Goal: Transaction & Acquisition: Purchase product/service

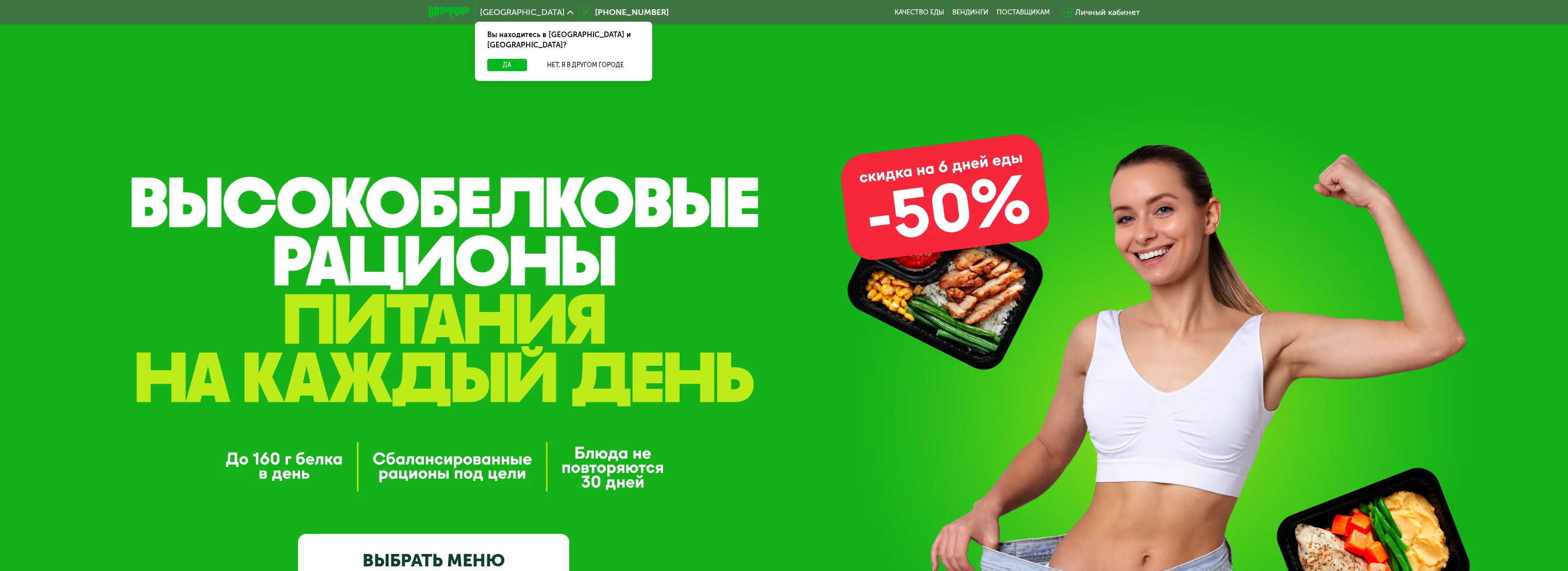
click at [1089, 15] on div "Личный кабинет" at bounding box center [1106, 12] width 65 height 13
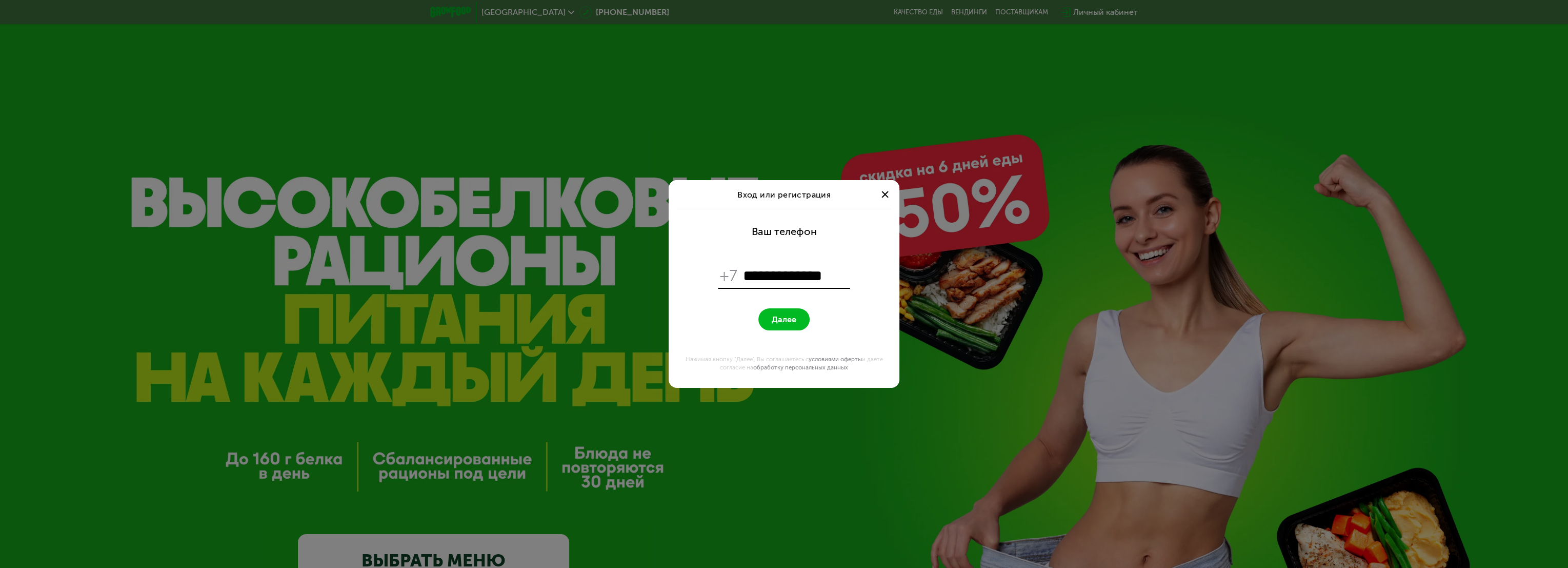
type input "**********"
click at [821, 250] on form "**********" at bounding box center [784, 298] width 218 height 179
click at [790, 324] on button "Далее" at bounding box center [784, 319] width 51 height 22
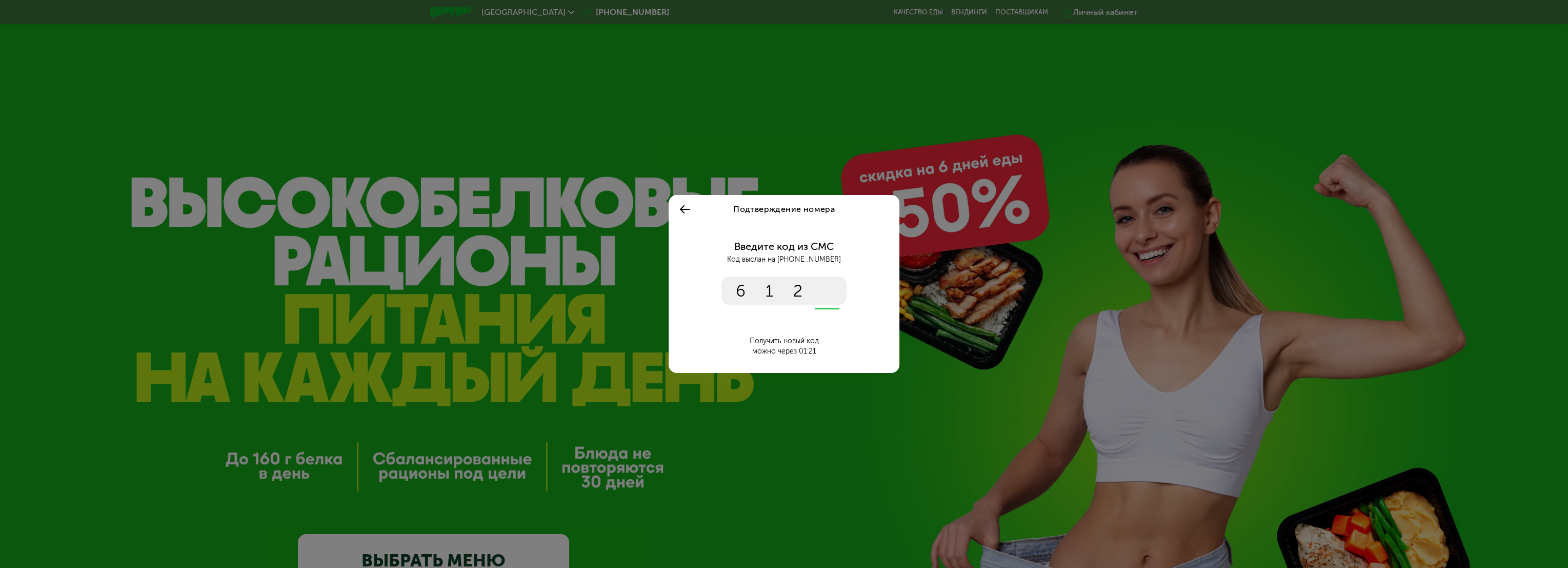
type input "****"
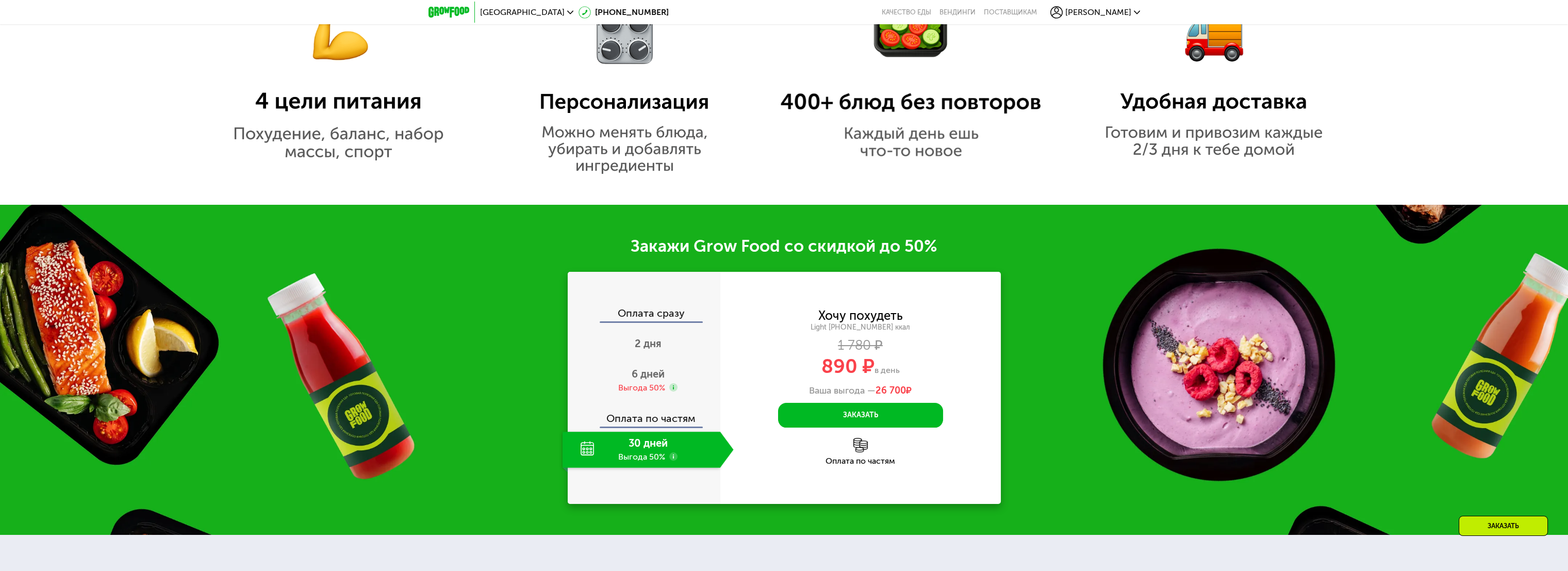
scroll to position [1317, 0]
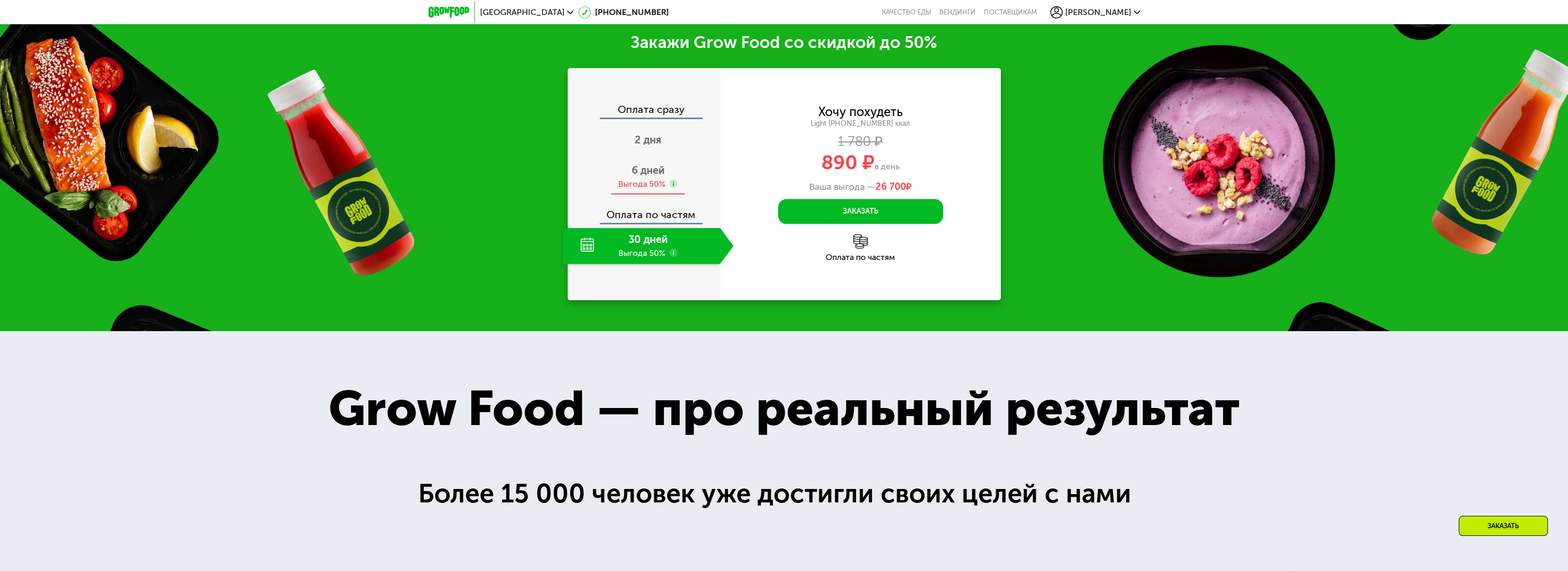
click at [648, 184] on div "Выгода 50%" at bounding box center [642, 184] width 46 height 12
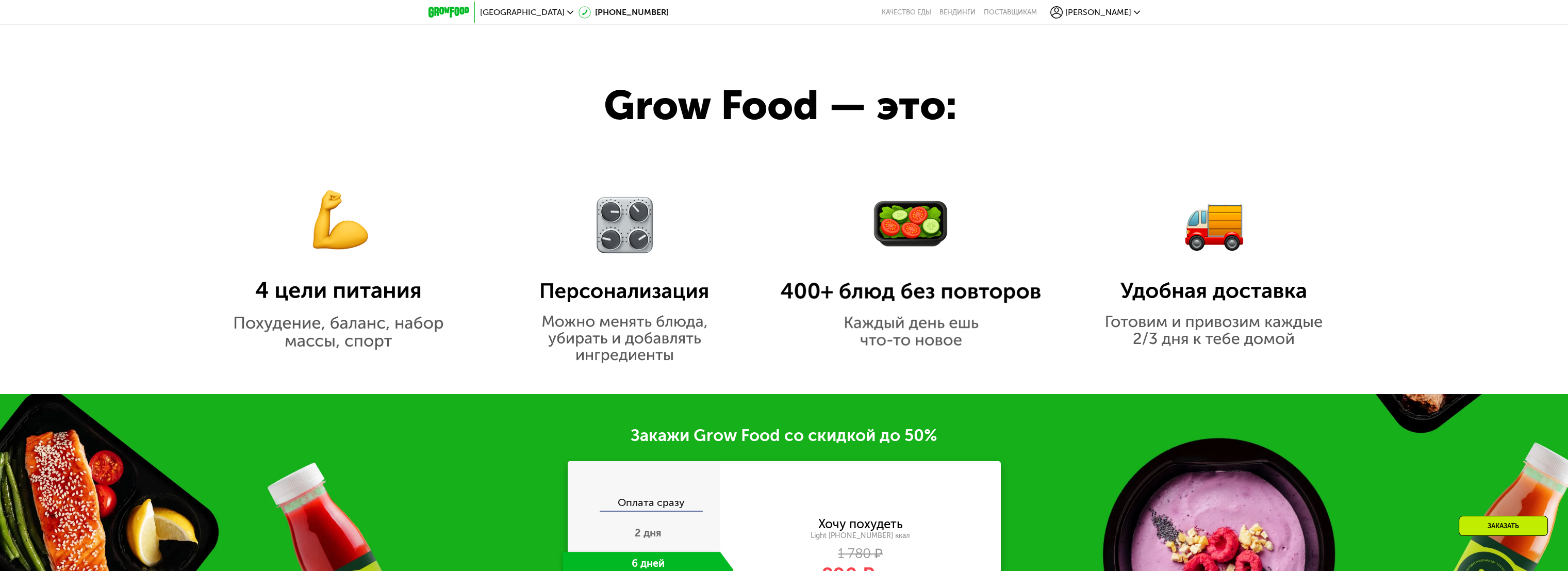
scroll to position [916, 0]
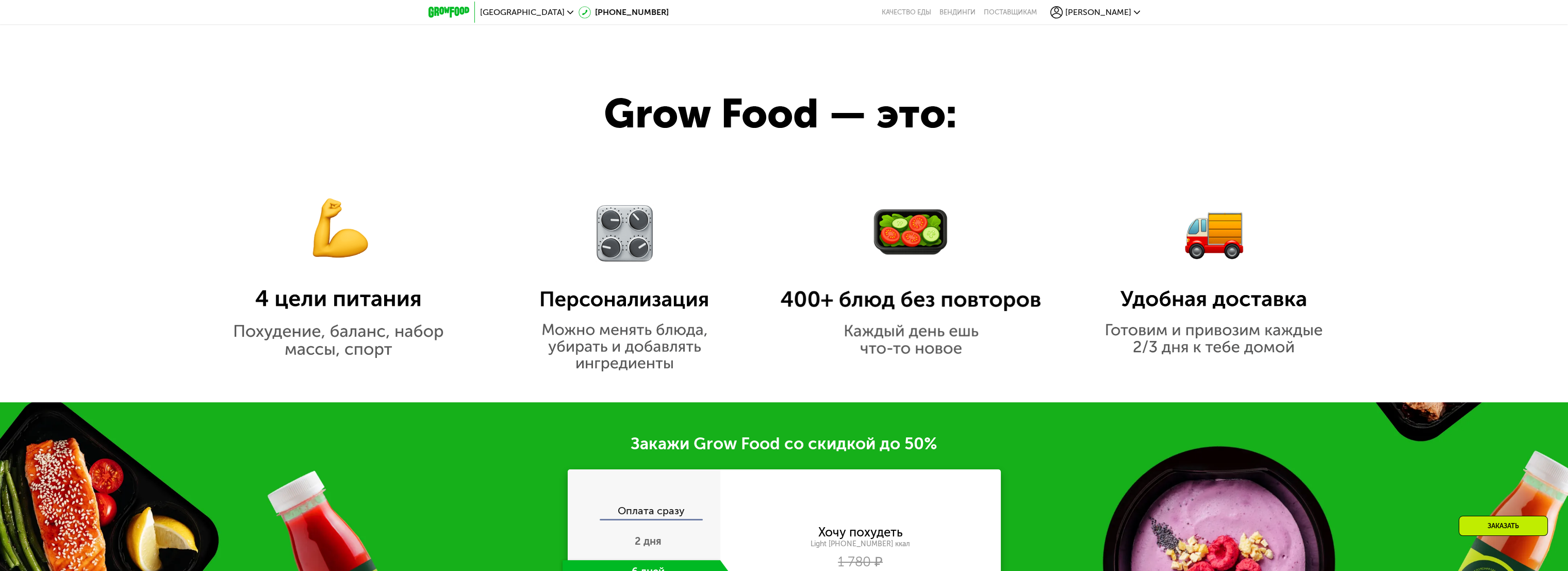
click at [498, 9] on span "[GEOGRAPHIC_DATA]" at bounding box center [522, 13] width 84 height 9
click at [568, 59] on button "Нет, я в другом городе" at bounding box center [586, 65] width 108 height 13
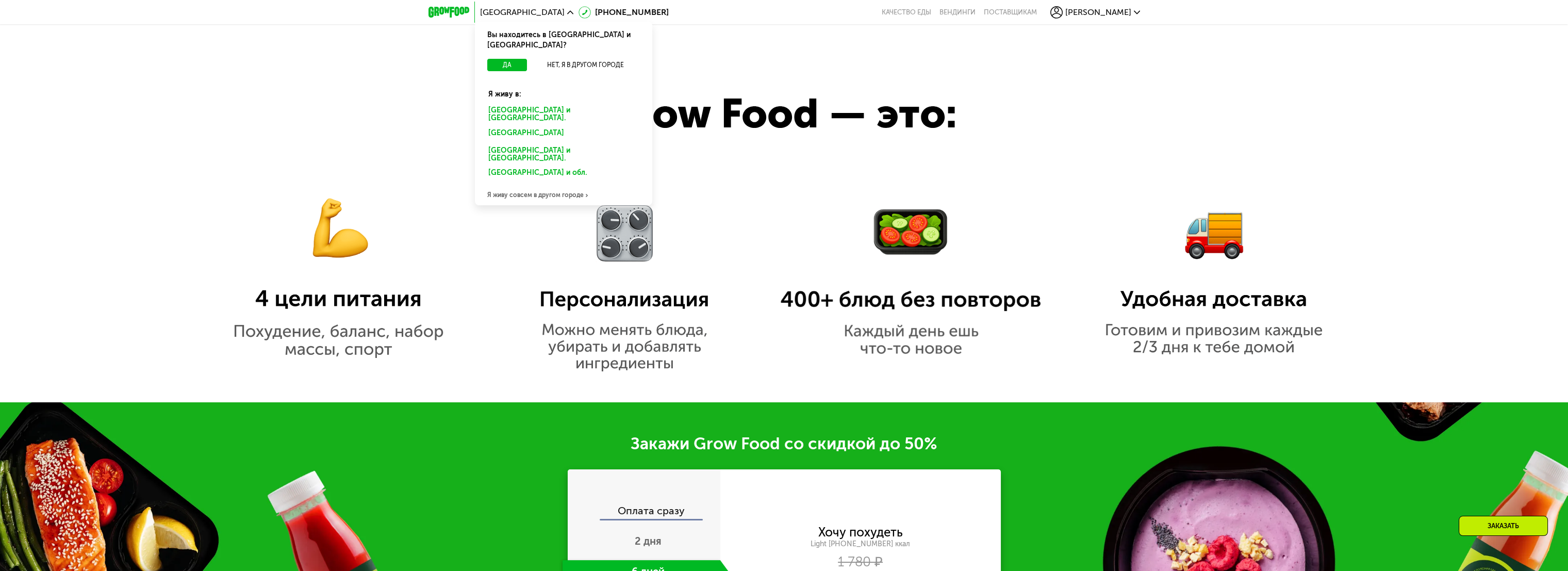
click at [509, 126] on div "Казани" at bounding box center [561, 134] width 161 height 16
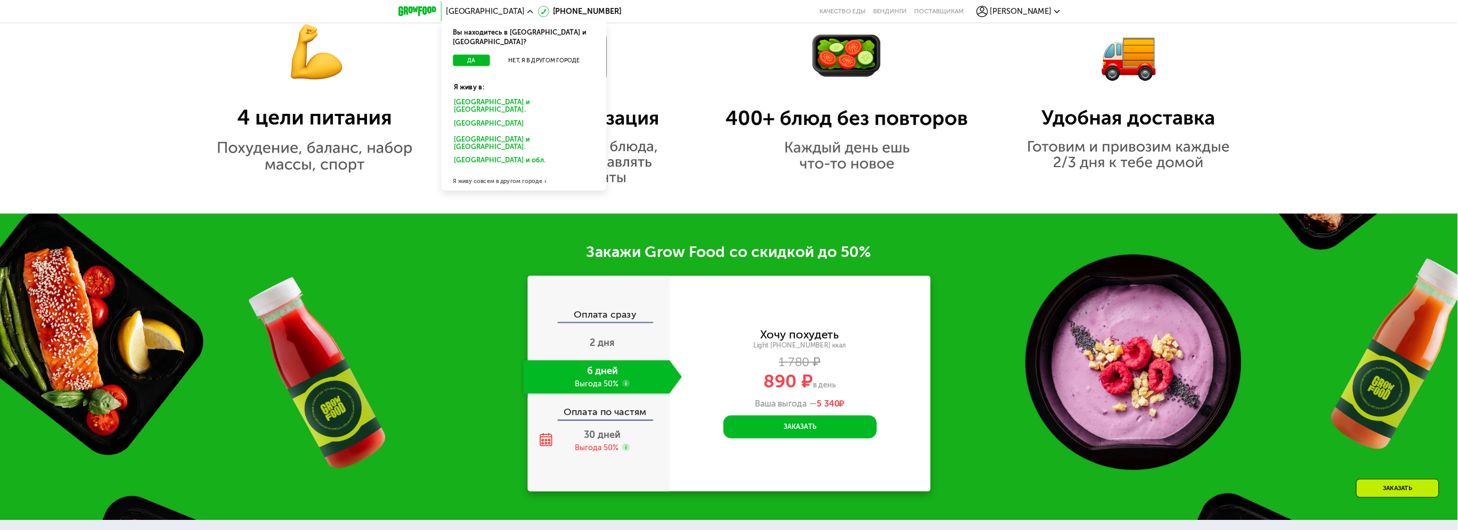
scroll to position [1124, 0]
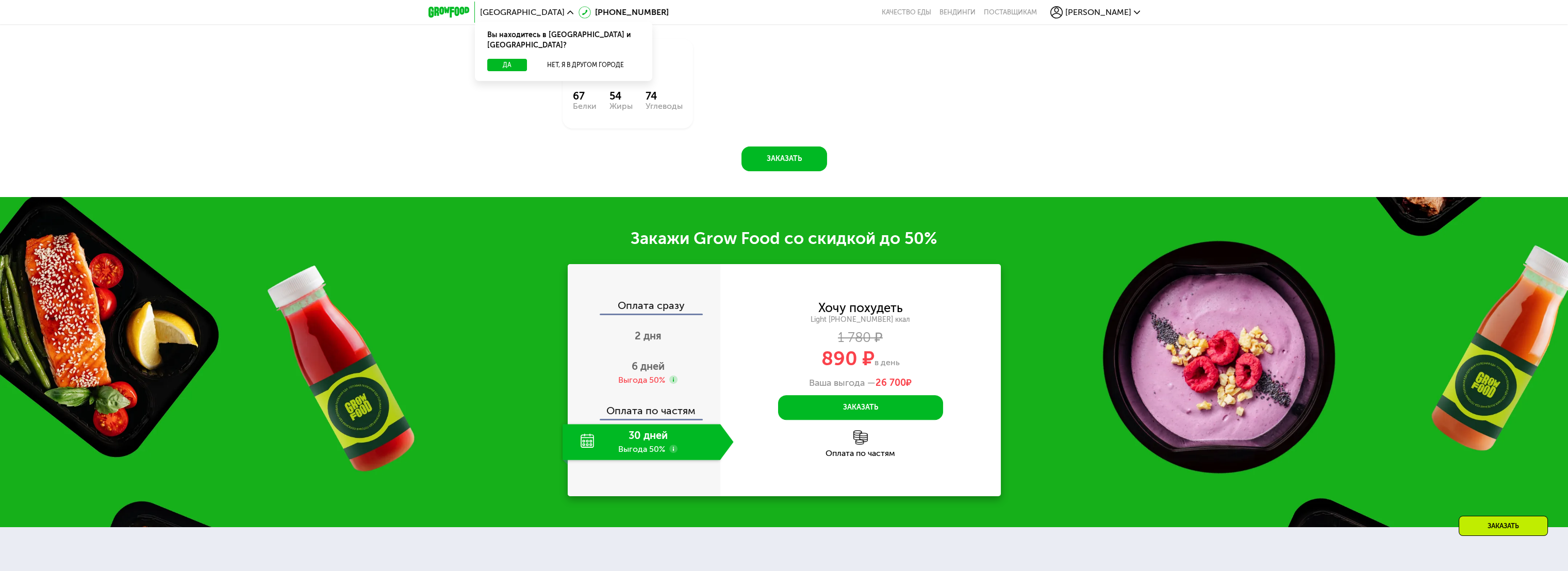
scroll to position [1718, 0]
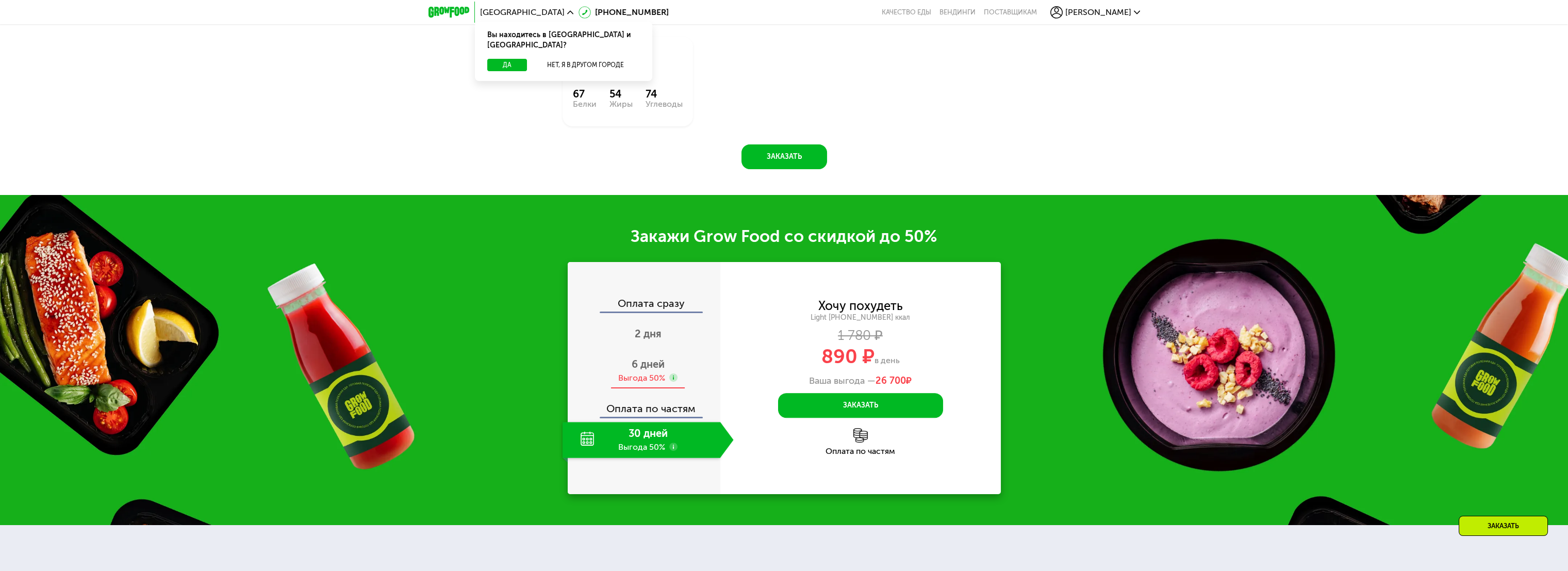
click at [668, 389] on div "6 дней Выгода 50%" at bounding box center [648, 370] width 171 height 36
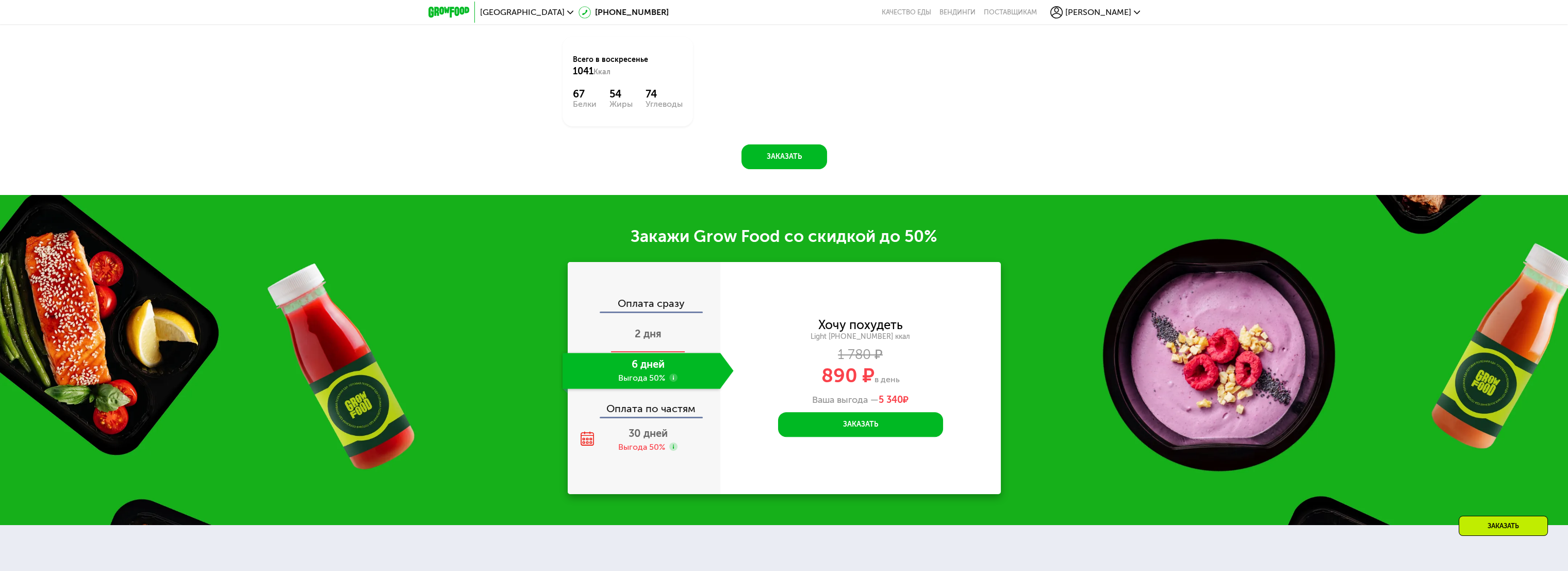
click at [657, 344] on div "2 дня" at bounding box center [648, 334] width 171 height 36
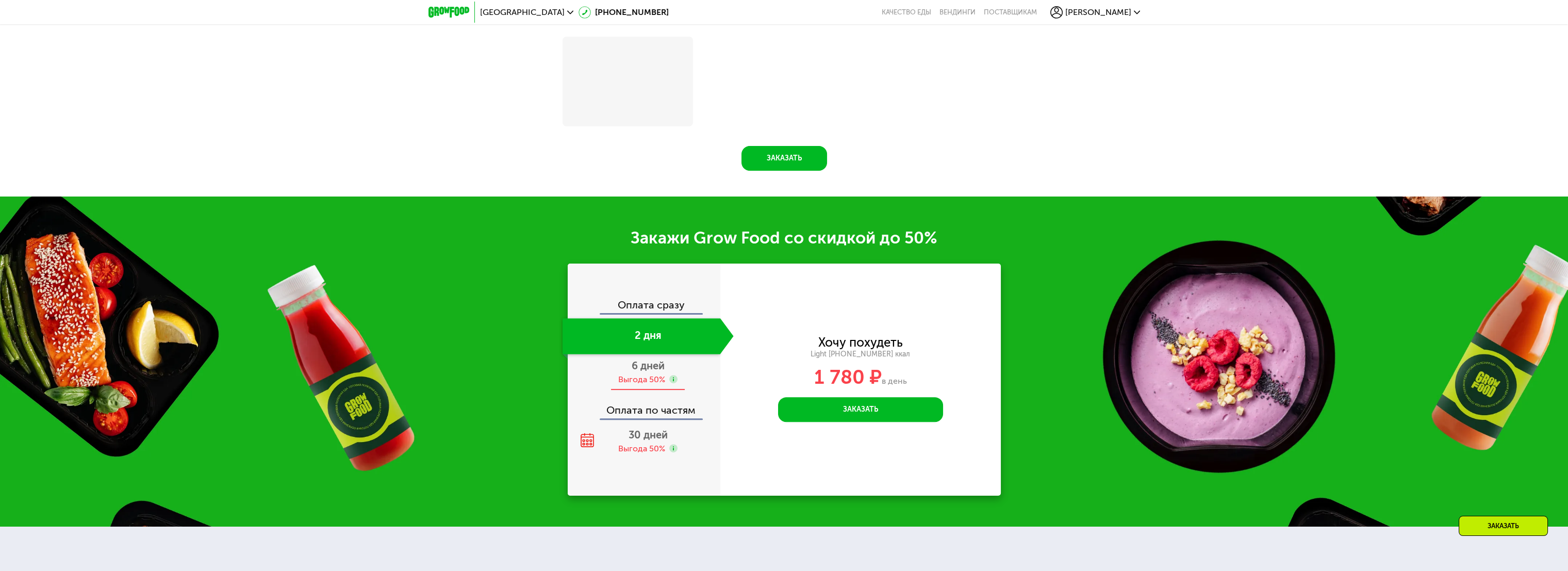
click at [657, 372] on span "6 дней" at bounding box center [648, 365] width 33 height 13
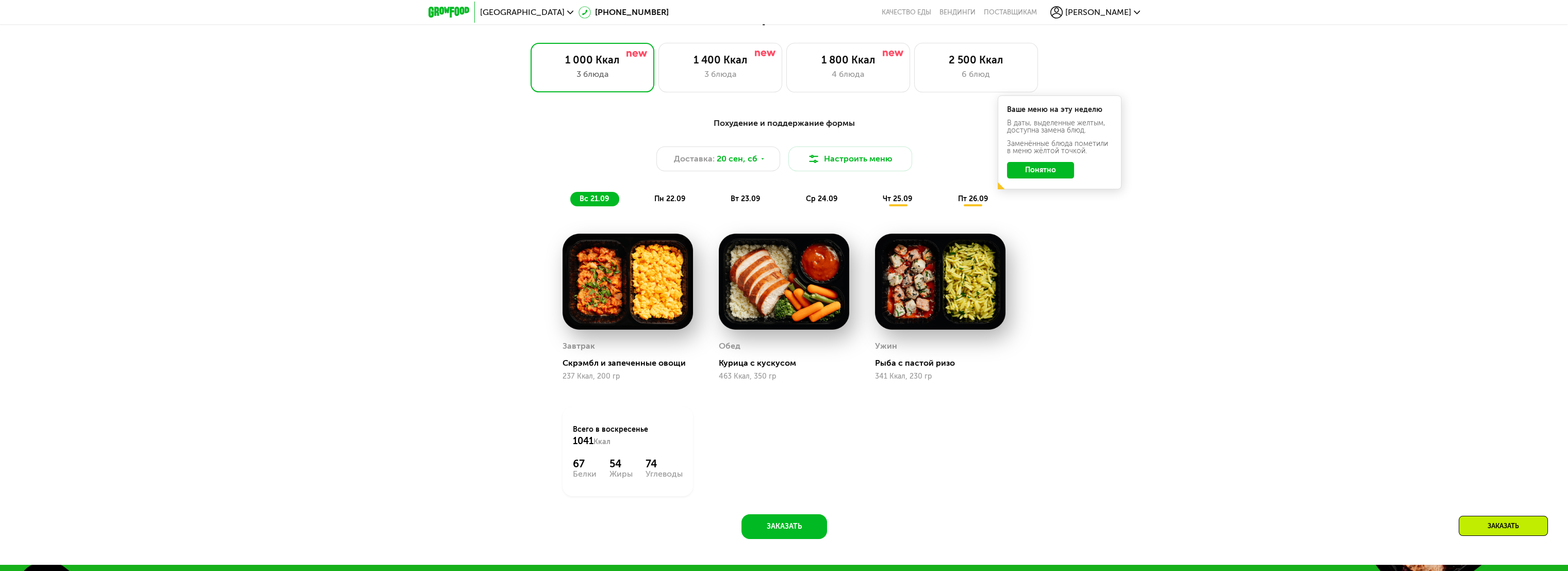
scroll to position [1203, 0]
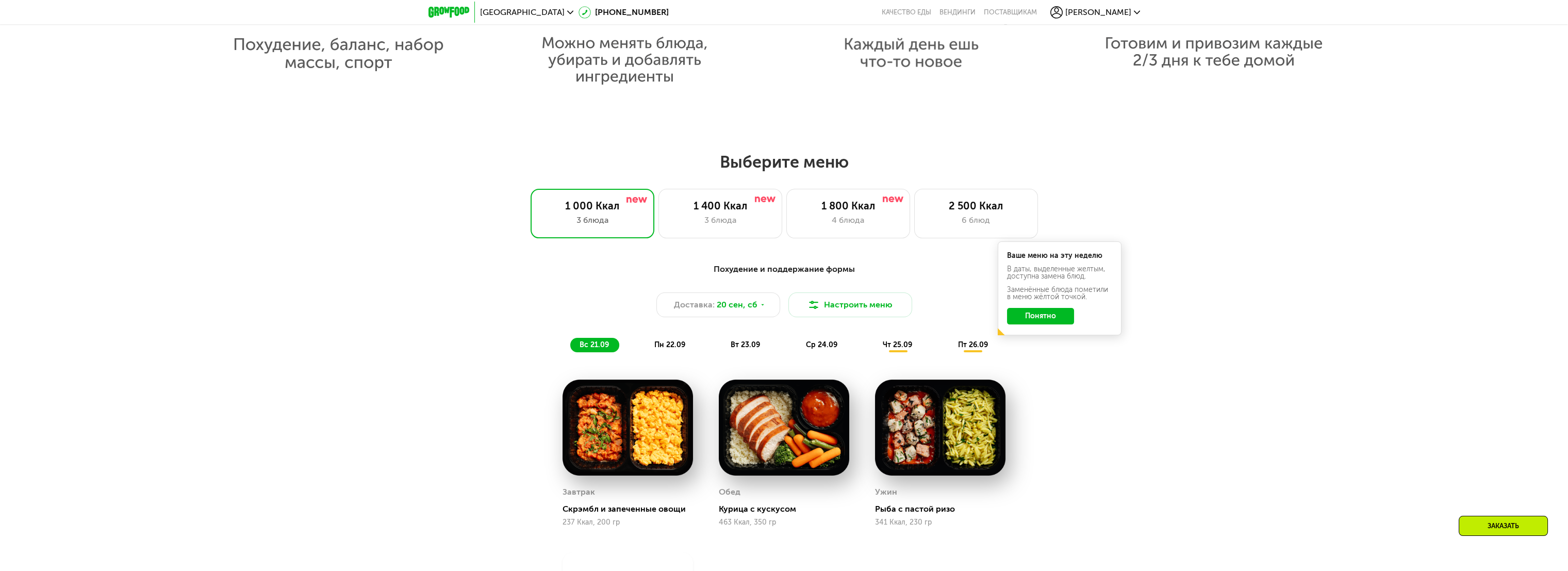
click at [1027, 322] on button "Понятно" at bounding box center [1040, 316] width 67 height 16
click at [741, 223] on div "3 блюда" at bounding box center [719, 220] width 102 height 13
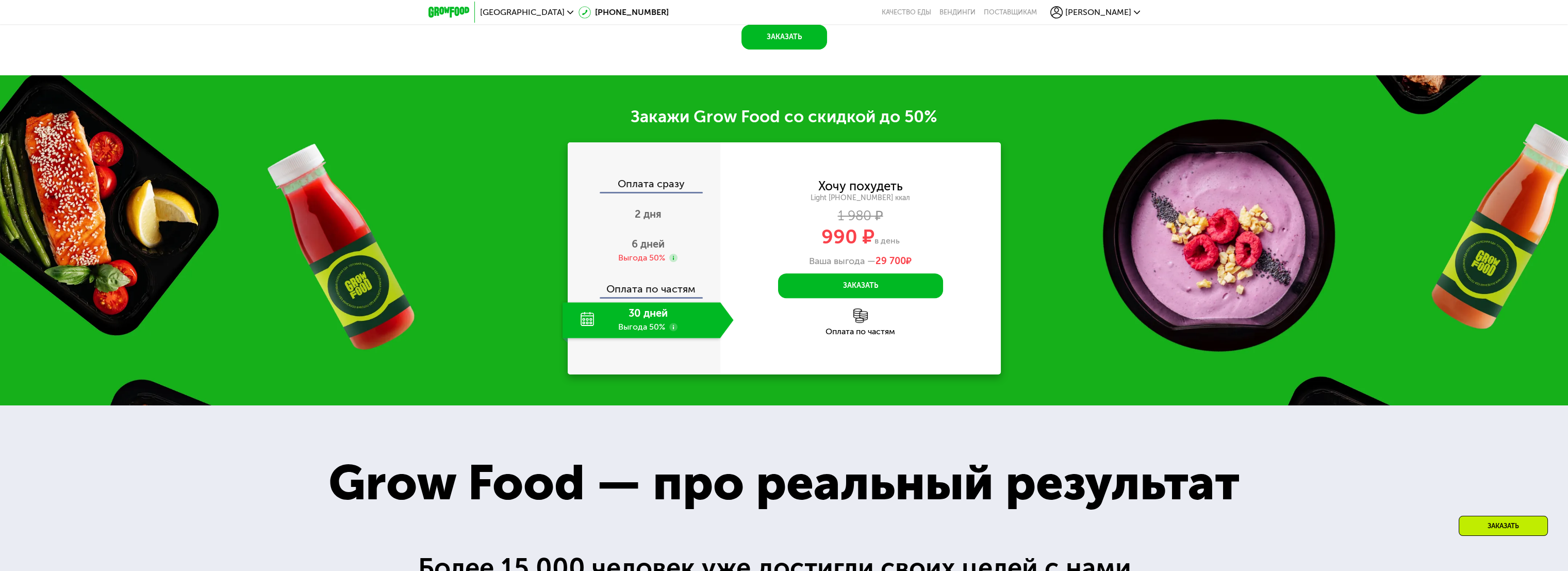
scroll to position [1790, 0]
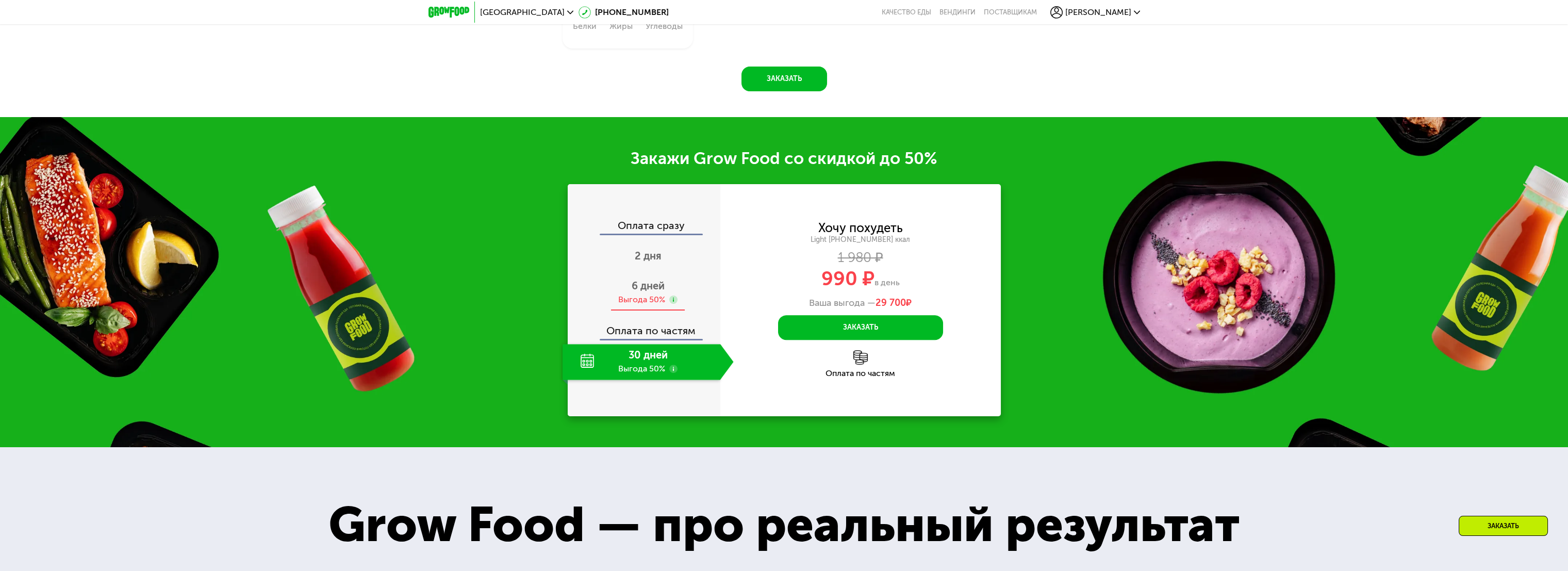
click at [655, 305] on div "Выгода 50%" at bounding box center [642, 300] width 46 height 12
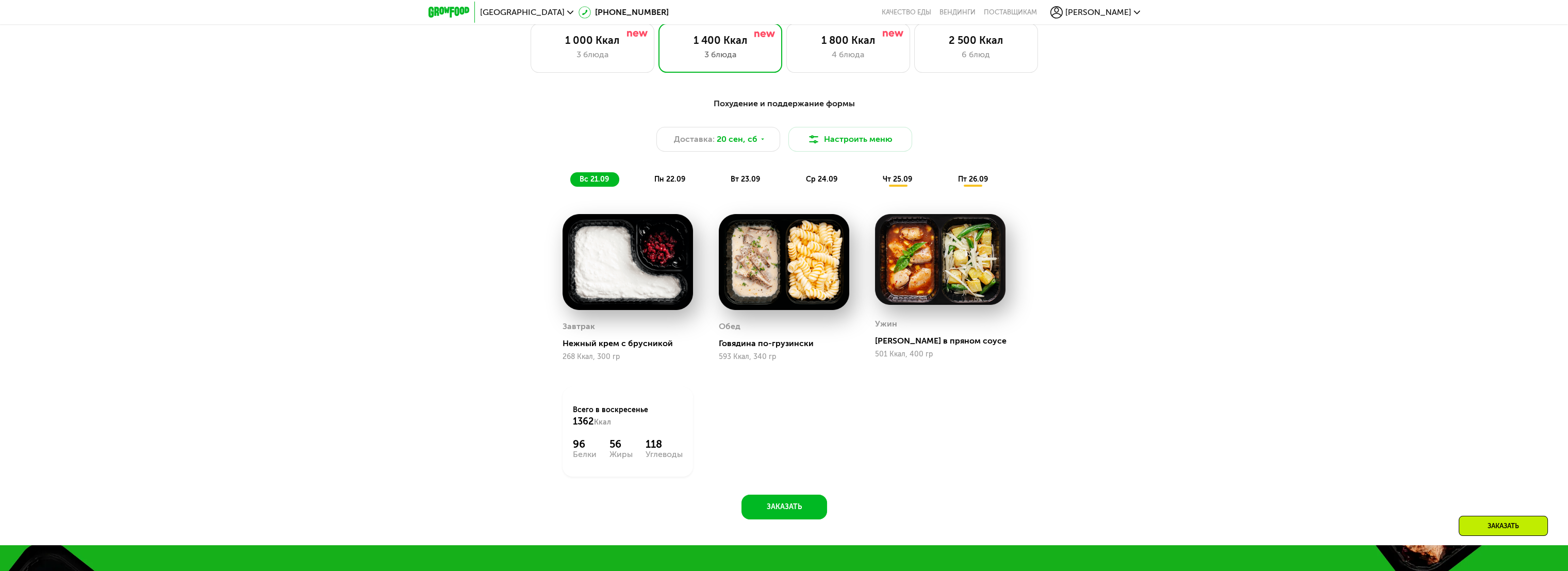
scroll to position [1217, 0]
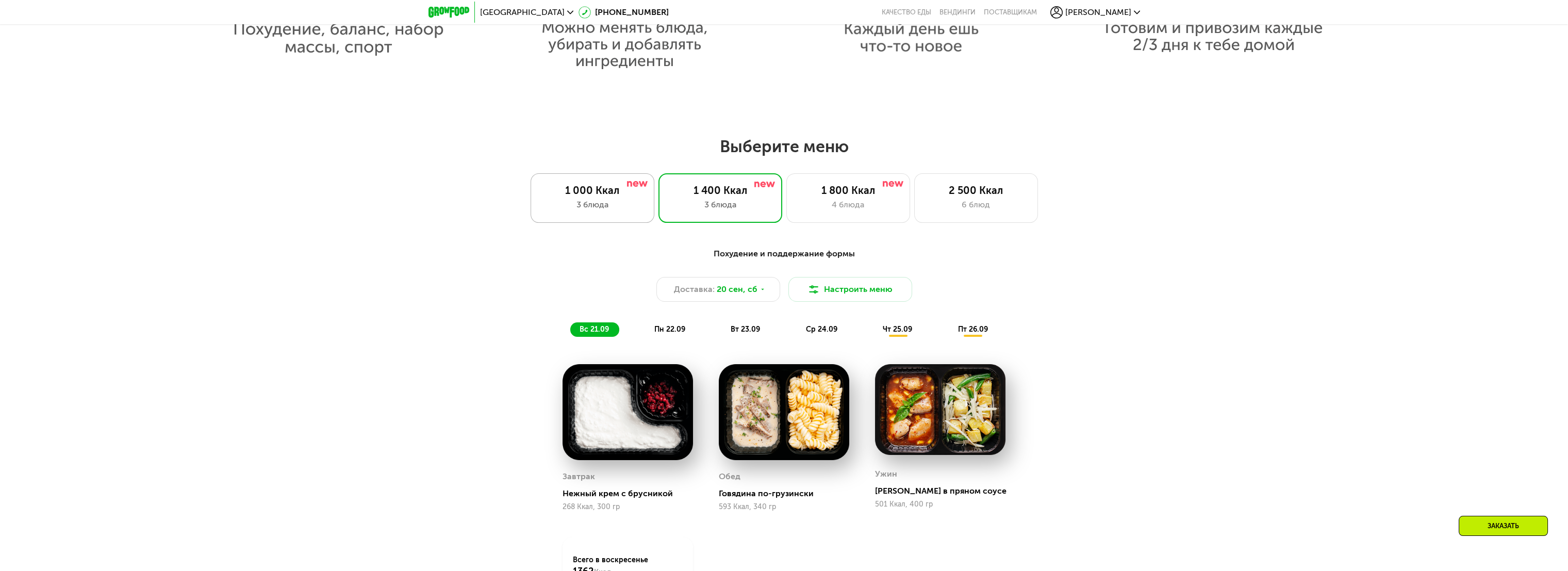
click at [618, 201] on div "1 000 Ккал 3 блюда" at bounding box center [592, 197] width 124 height 49
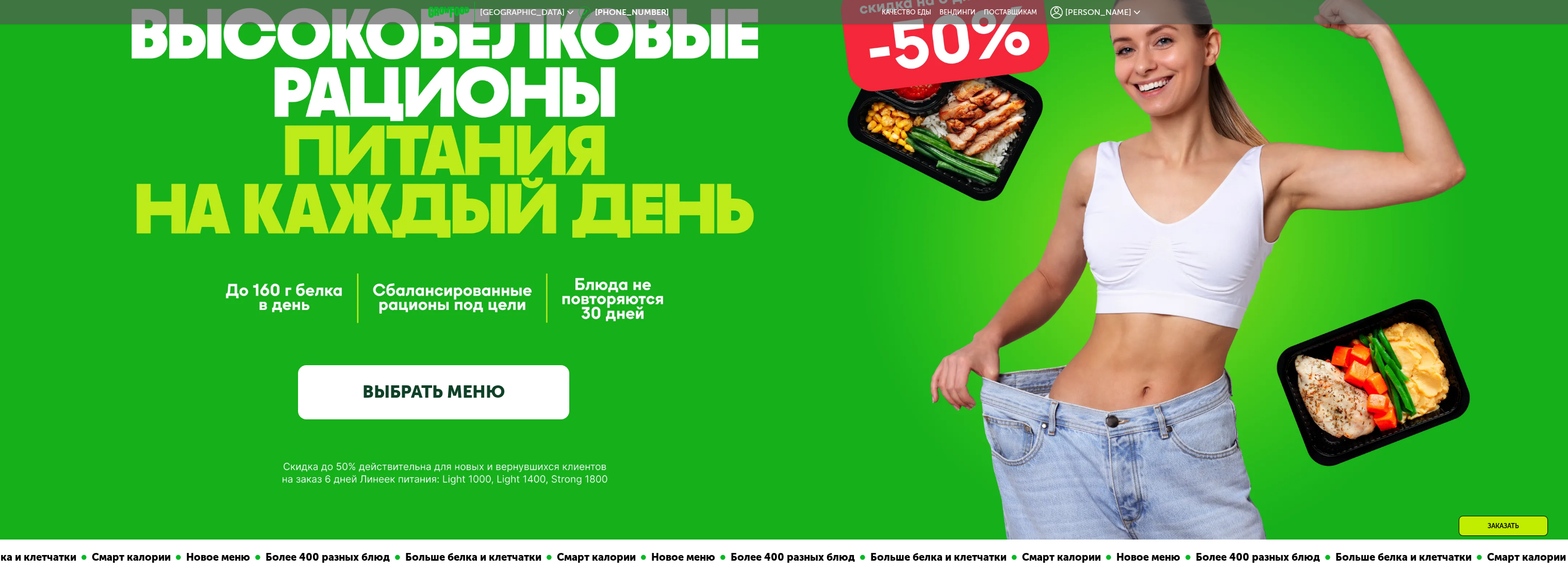
scroll to position [0, 0]
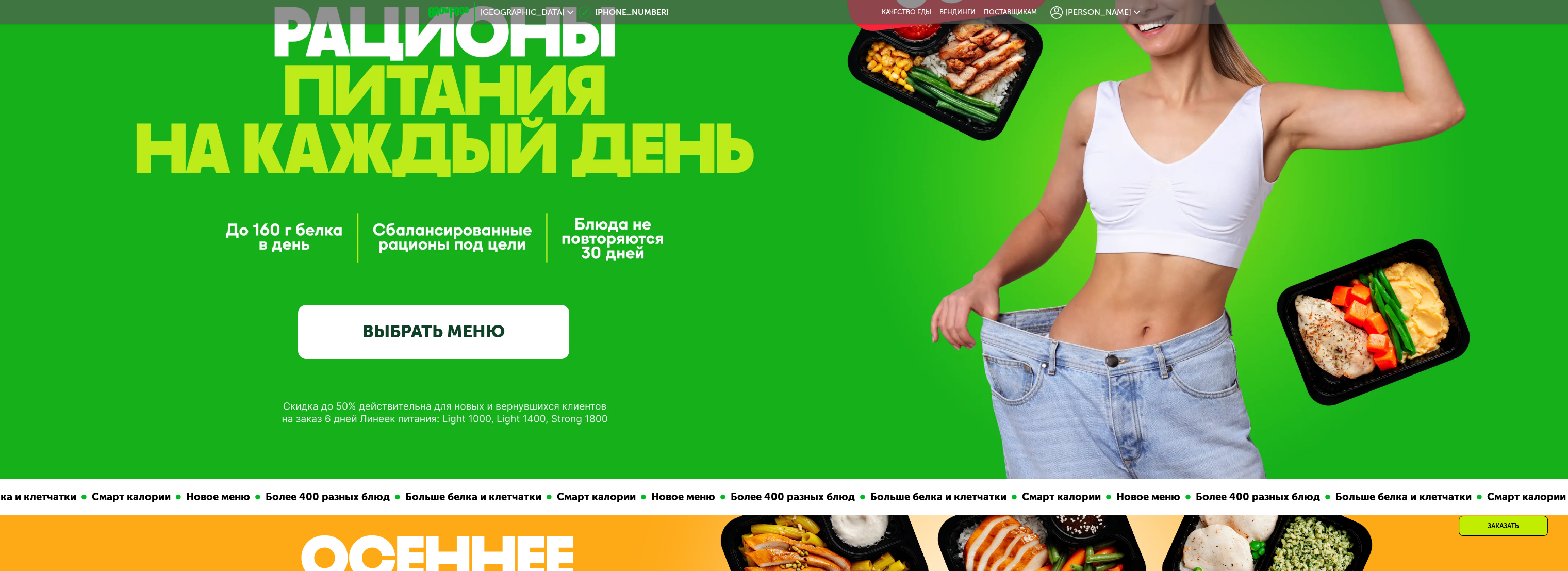
click at [500, 330] on link "ВЫБРАТЬ МЕНЮ" at bounding box center [434, 332] width 271 height 54
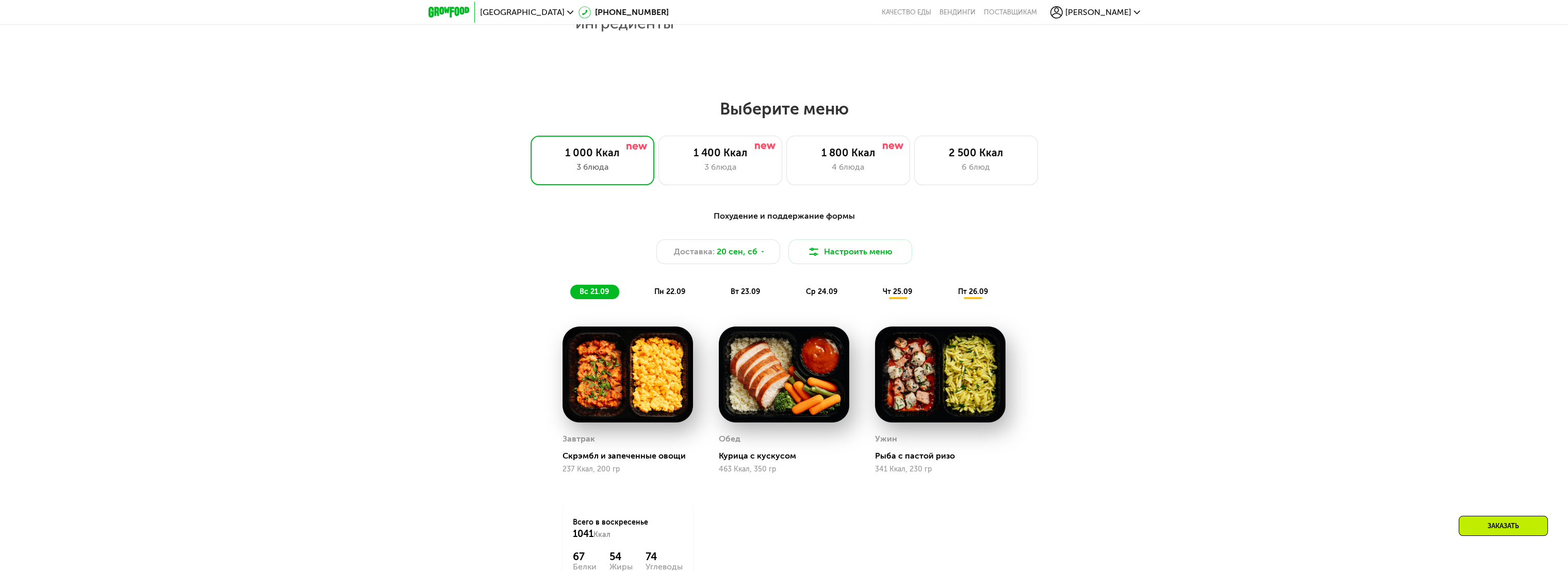
scroll to position [1334, 0]
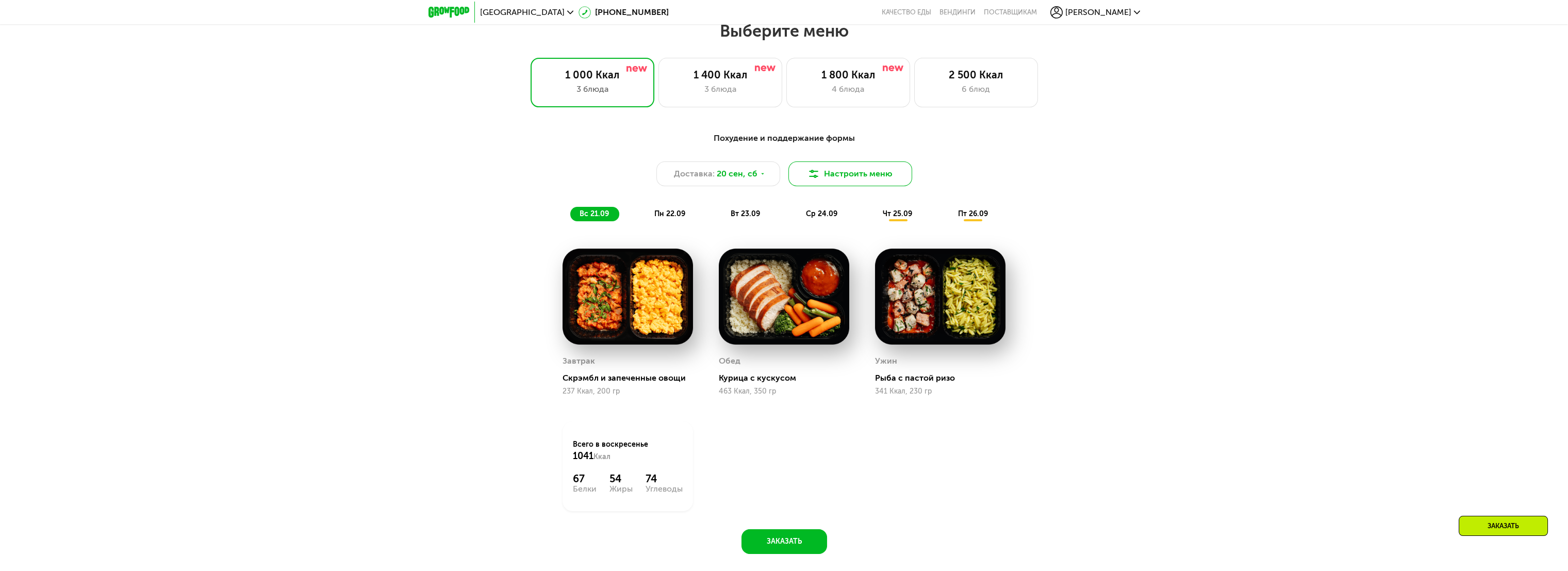
click at [808, 177] on img at bounding box center [813, 173] width 13 height 13
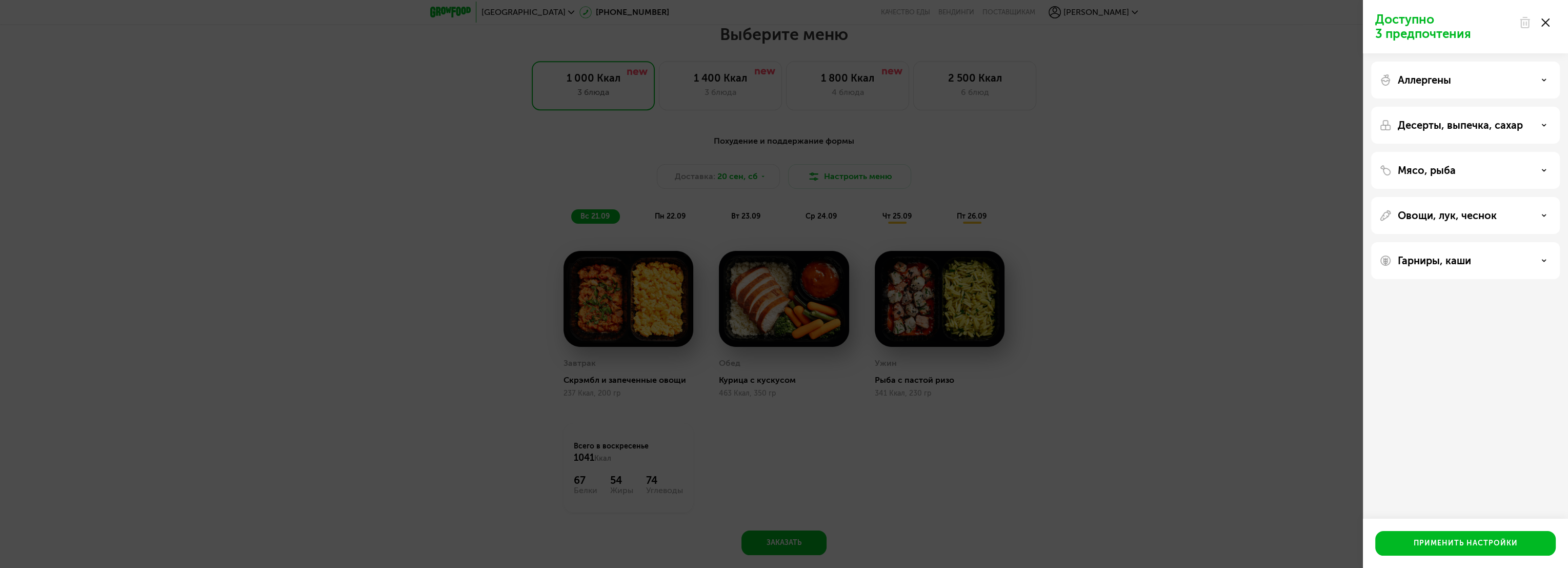
click at [1045, 257] on div "Доступно 3 предпочтения Аллергены Десерты, выпечка, сахар Мясо, рыба Овощи, лук…" at bounding box center [784, 284] width 1568 height 568
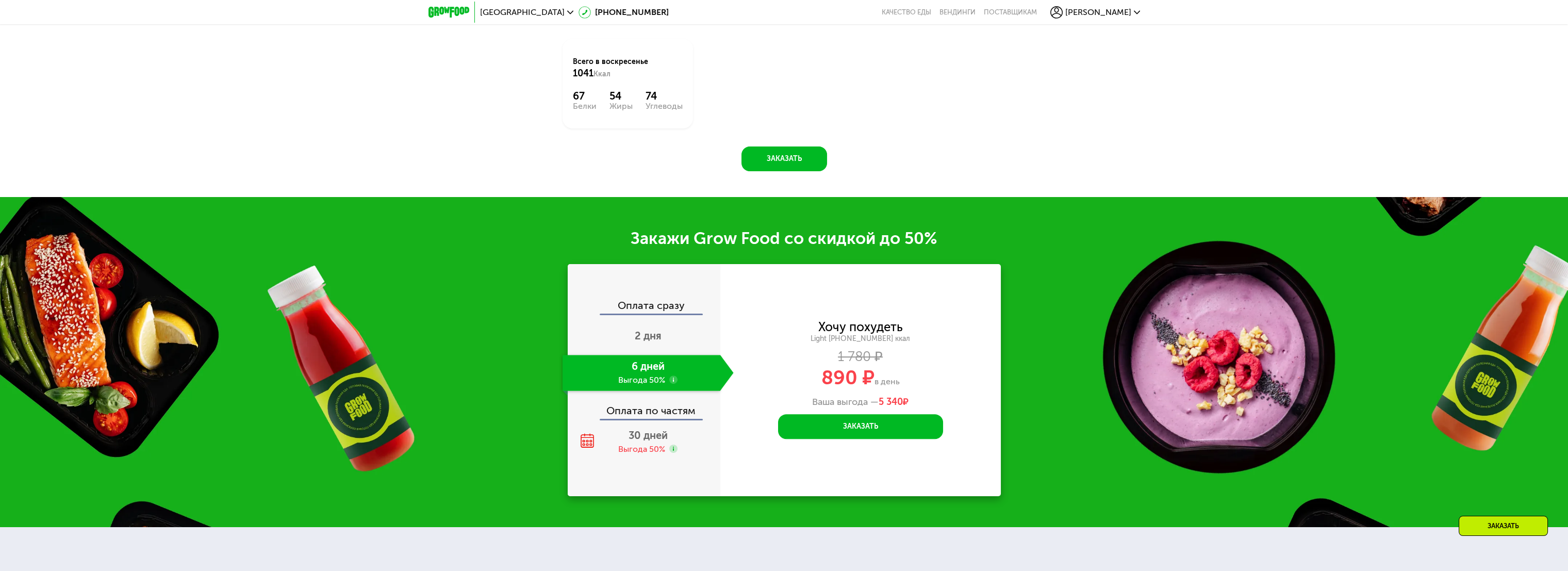
scroll to position [1734, 0]
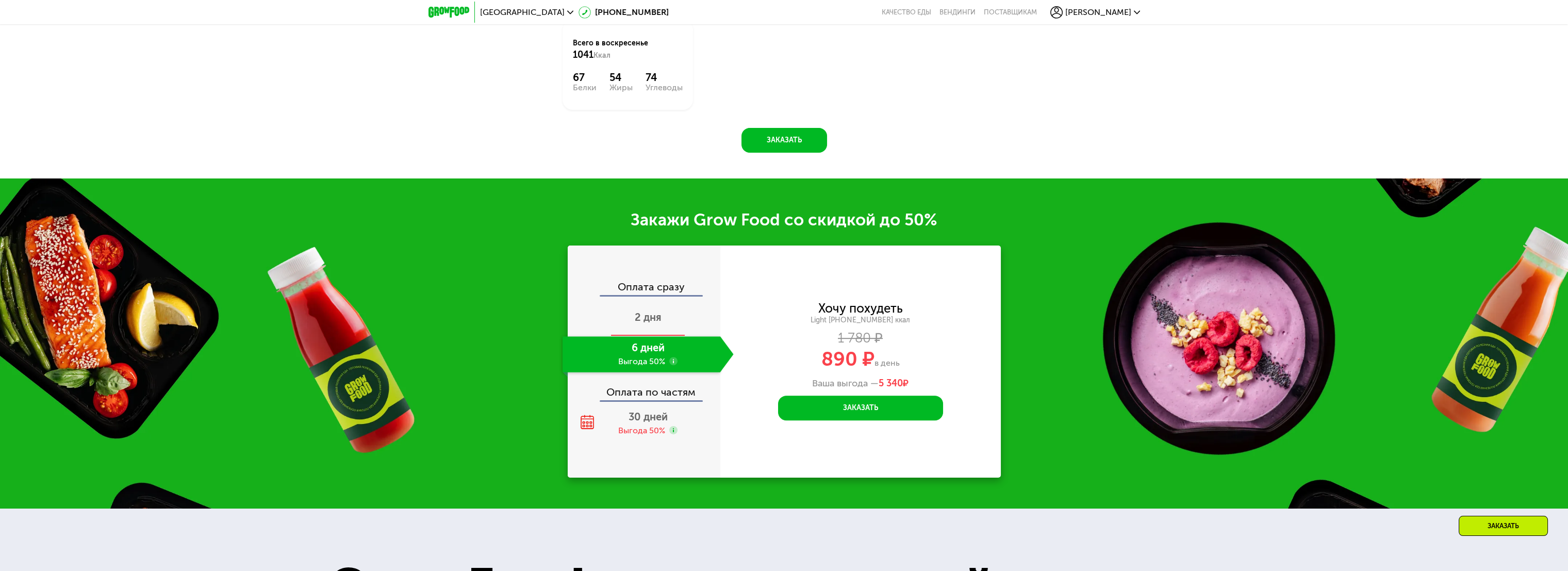
click at [647, 323] on span "2 дня" at bounding box center [648, 316] width 27 height 13
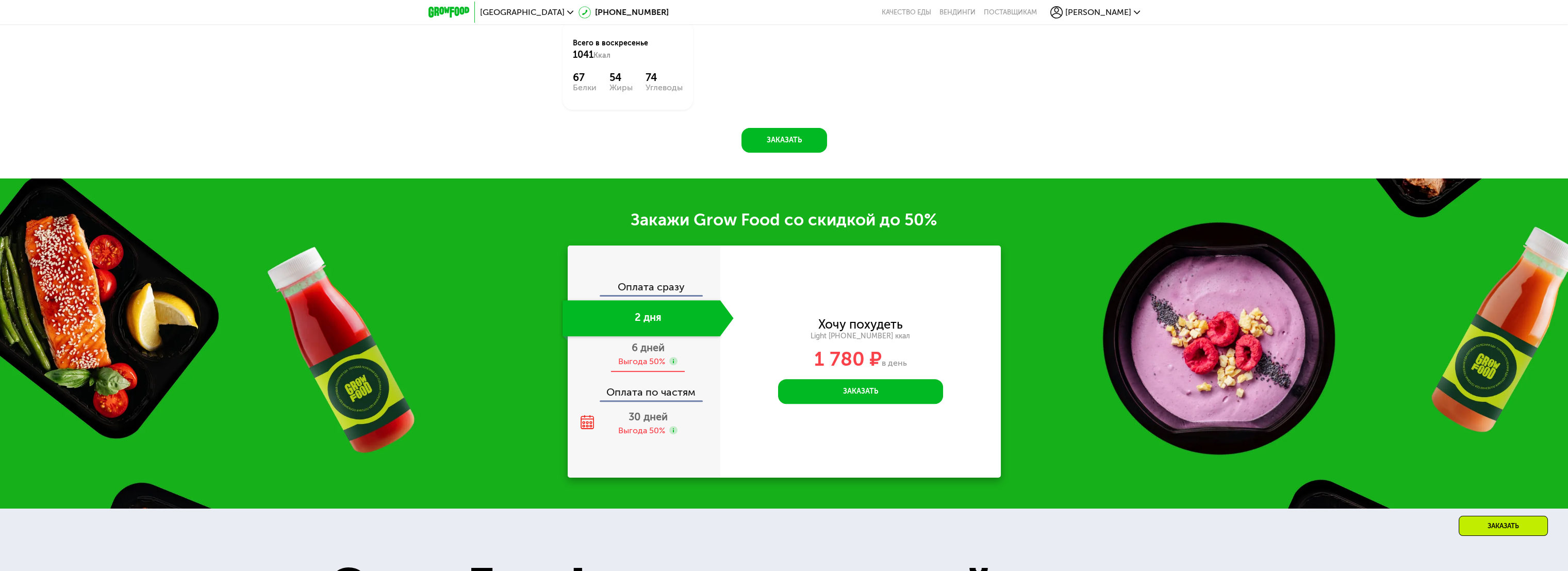
click at [645, 351] on span "6 дней" at bounding box center [648, 347] width 33 height 13
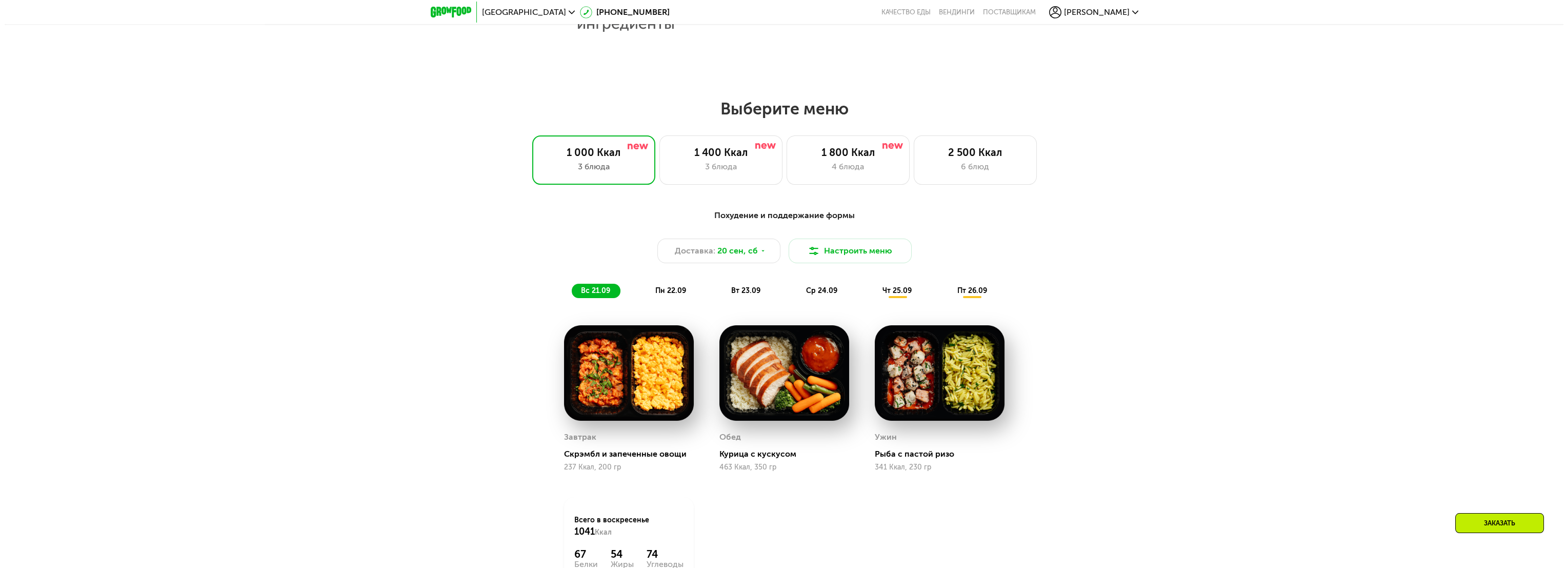
scroll to position [1155, 0]
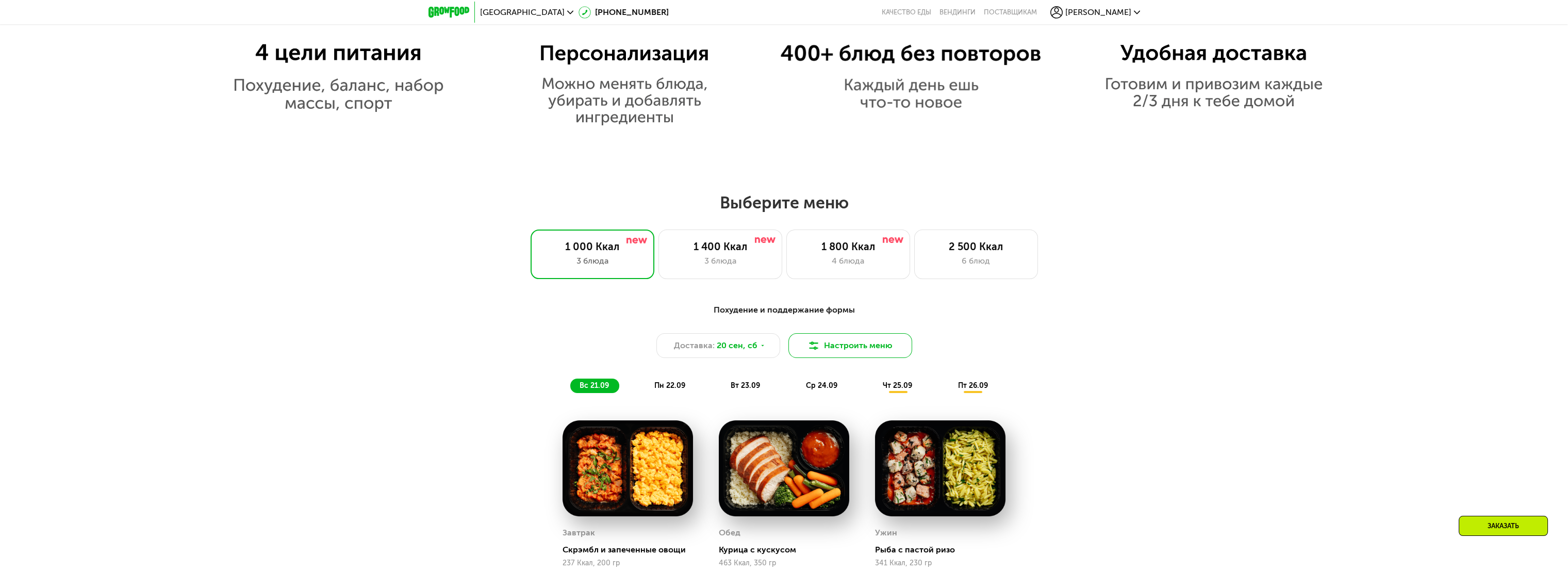
click at [878, 350] on button "Настроить меню" at bounding box center [850, 346] width 124 height 25
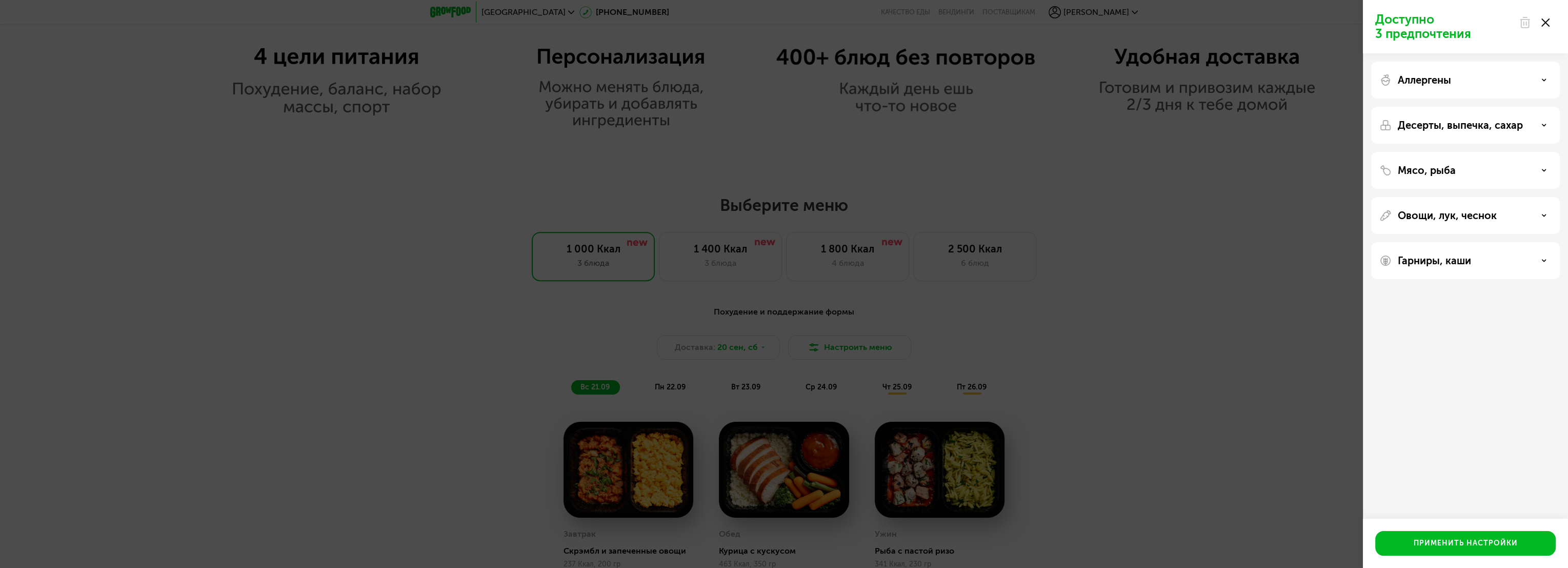
click at [1473, 77] on div "Аллергены" at bounding box center [1465, 80] width 172 height 13
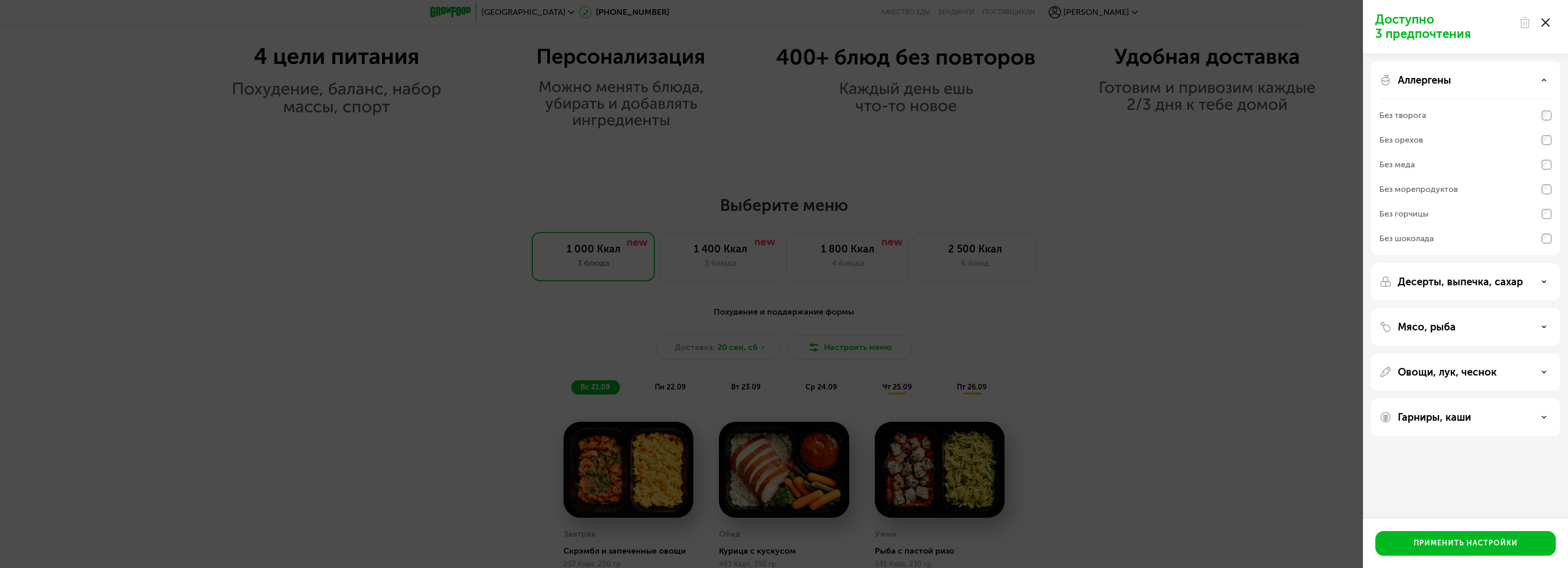
click at [1466, 132] on div "Без орехов" at bounding box center [1465, 141] width 172 height 25
click at [1432, 186] on div "Без морепродуктов" at bounding box center [1418, 189] width 78 height 13
click at [1447, 334] on div "Мясо, рыба" at bounding box center [1465, 326] width 189 height 37
click at [1446, 329] on p "Мясо, рыба" at bounding box center [1427, 326] width 58 height 13
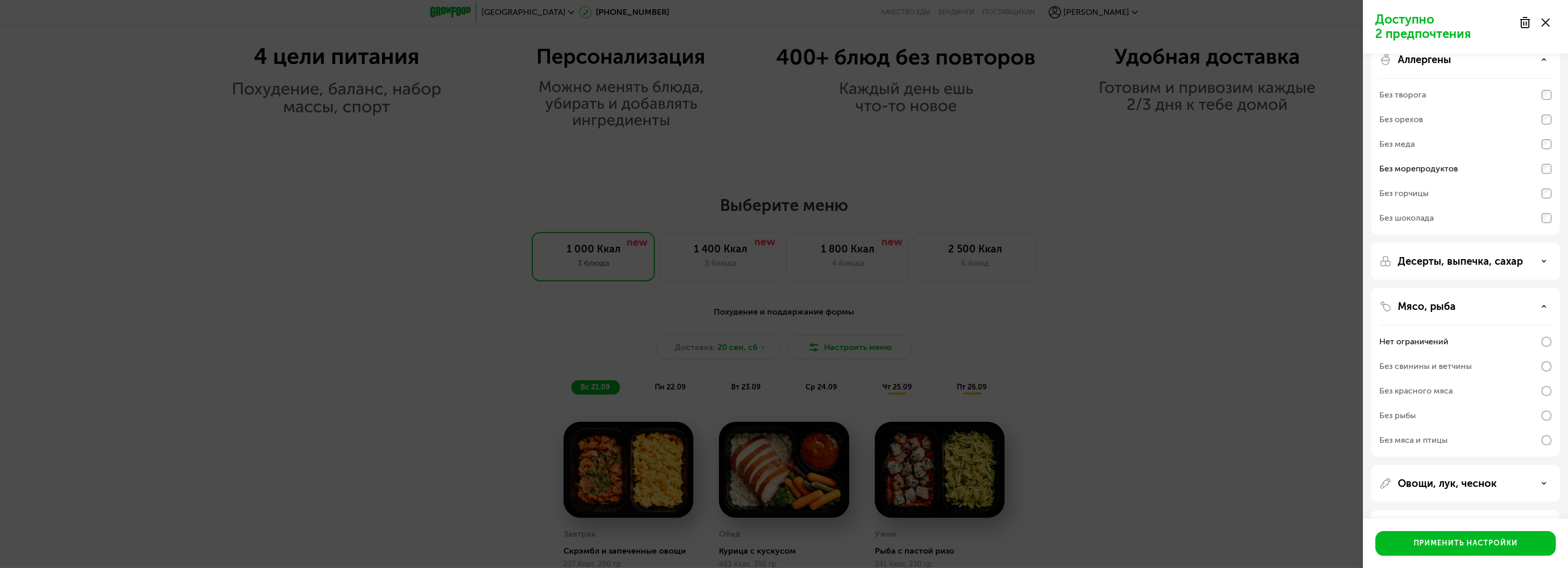
scroll to position [57, 0]
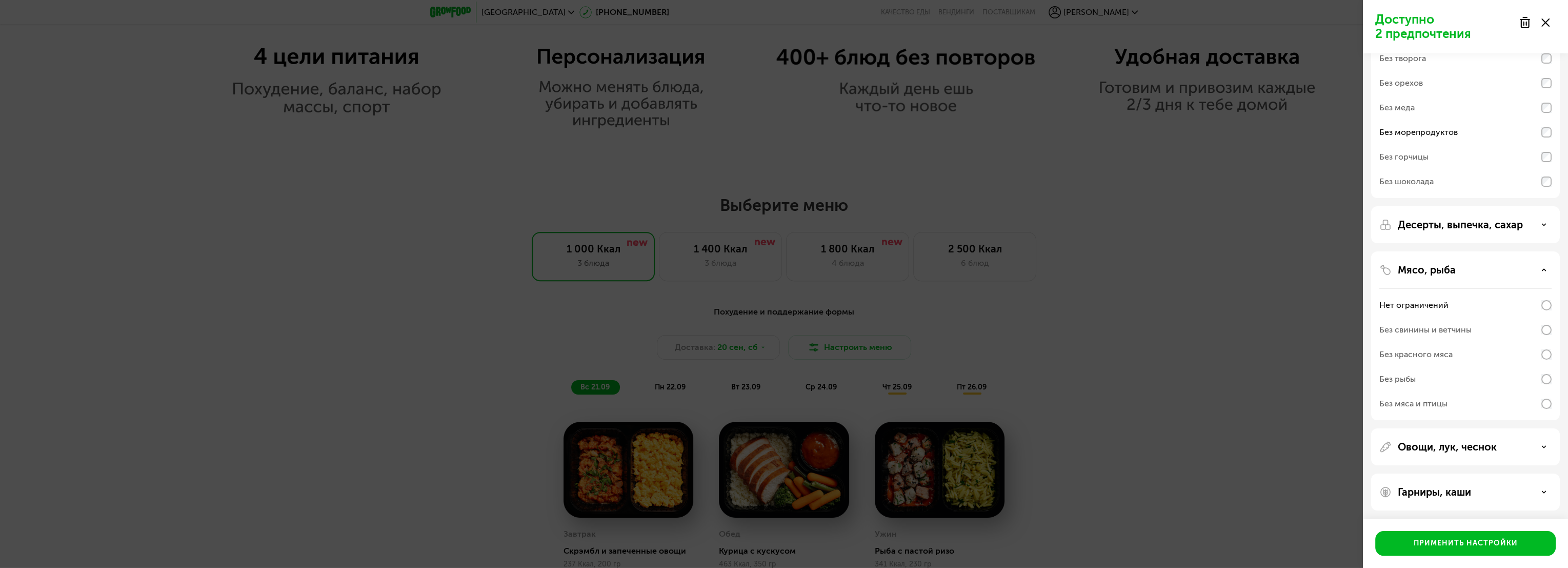
click at [1433, 380] on div "Без рыбы" at bounding box center [1465, 379] width 172 height 25
click at [1443, 491] on p "Гарниры, каши" at bounding box center [1434, 489] width 73 height 13
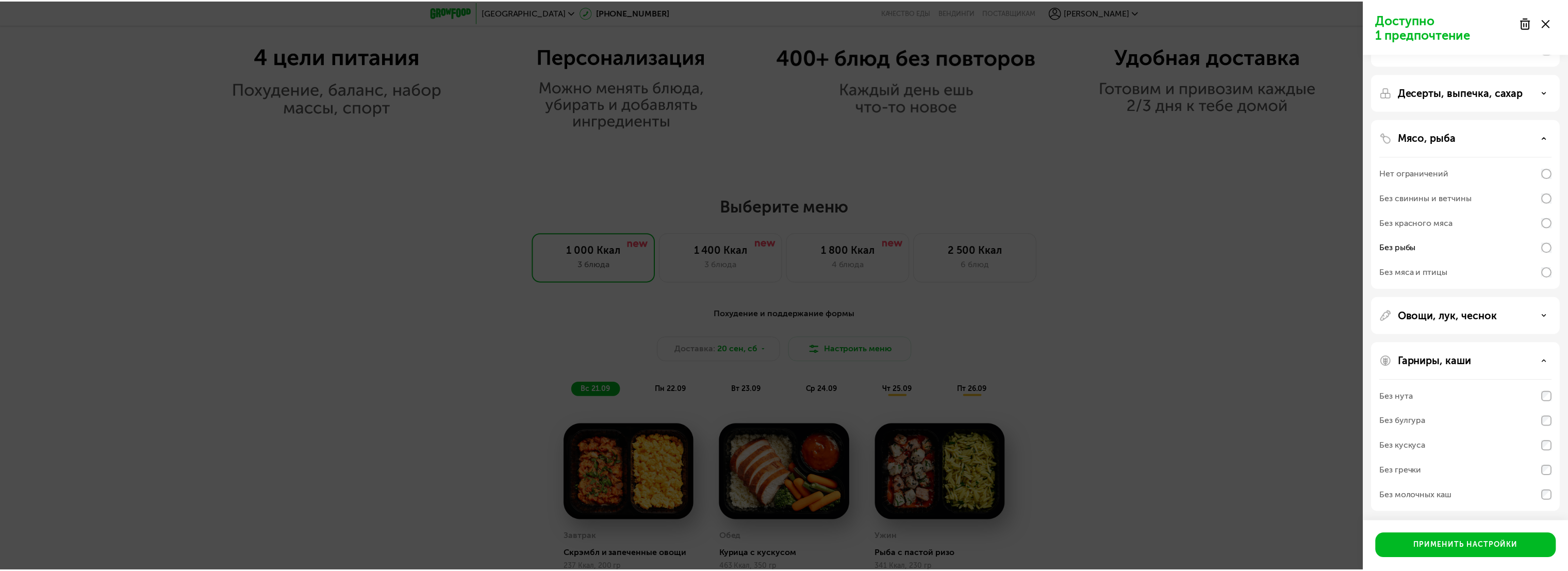
scroll to position [192, 0]
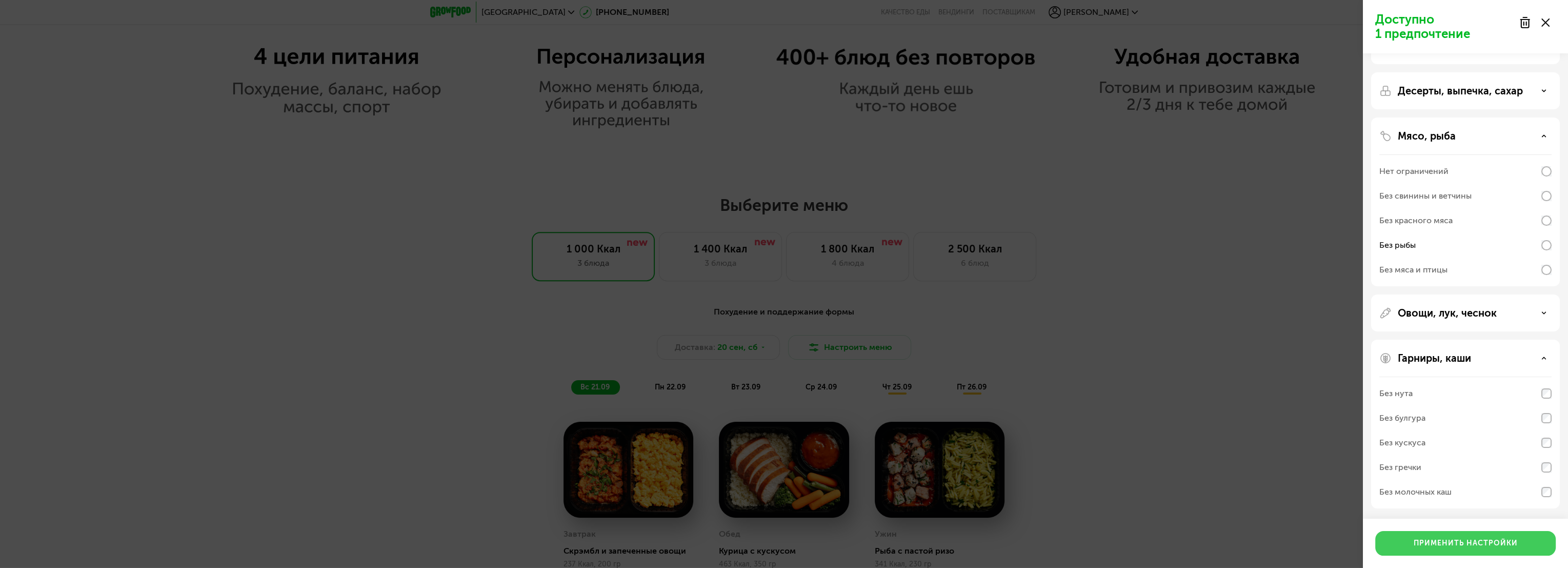
click at [1468, 541] on div "Применить настройки" at bounding box center [1465, 543] width 104 height 11
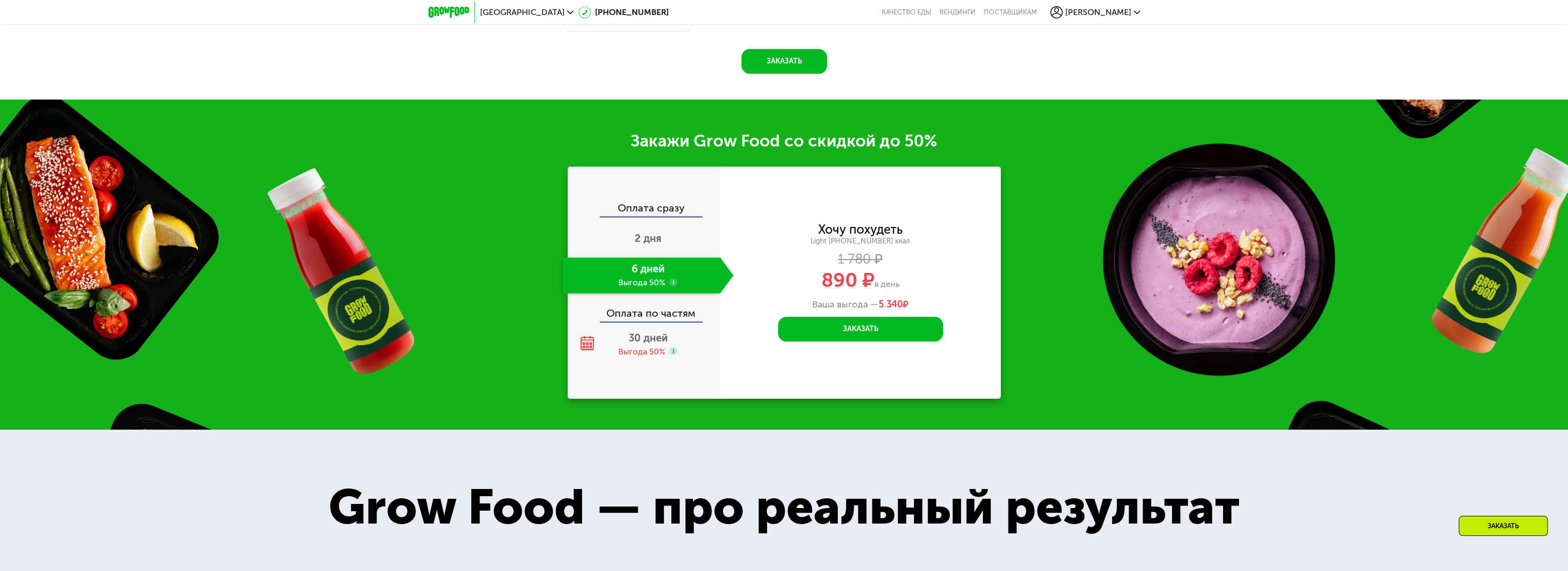
scroll to position [1848, 0]
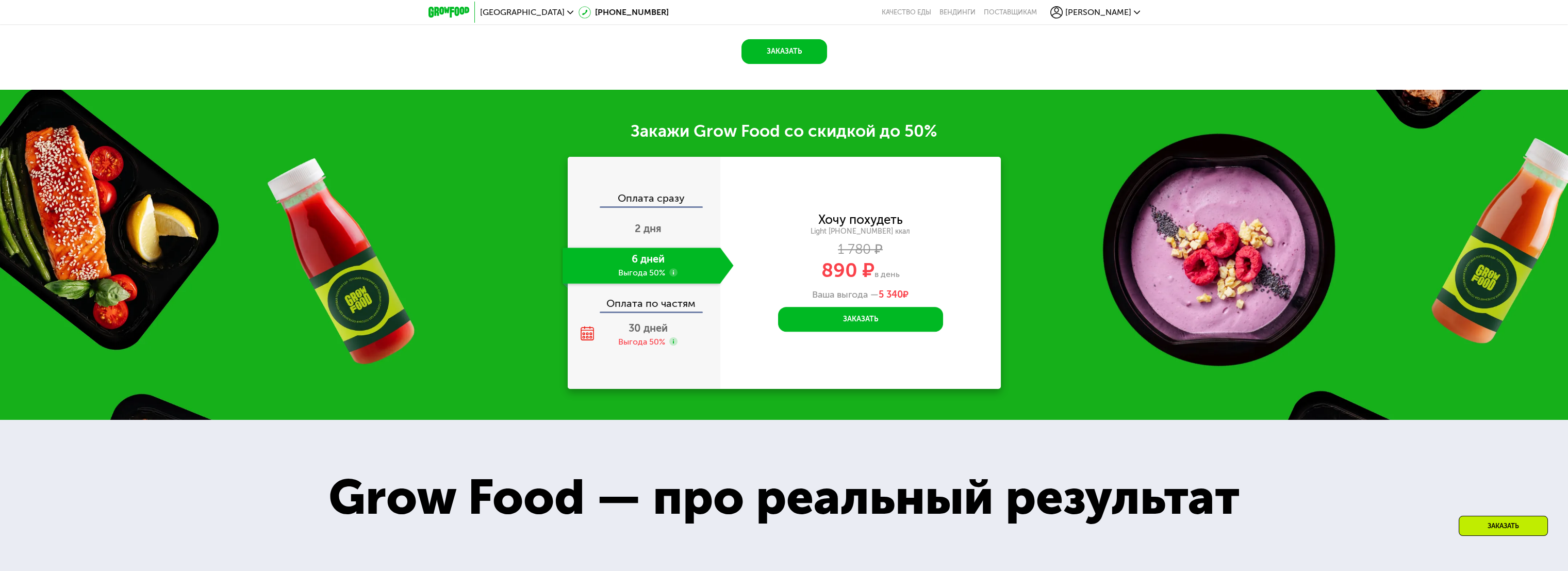
click at [504, 13] on span "[GEOGRAPHIC_DATA]" at bounding box center [522, 13] width 84 height 9
click at [559, 59] on button "Нет, я в другом городе" at bounding box center [586, 65] width 108 height 13
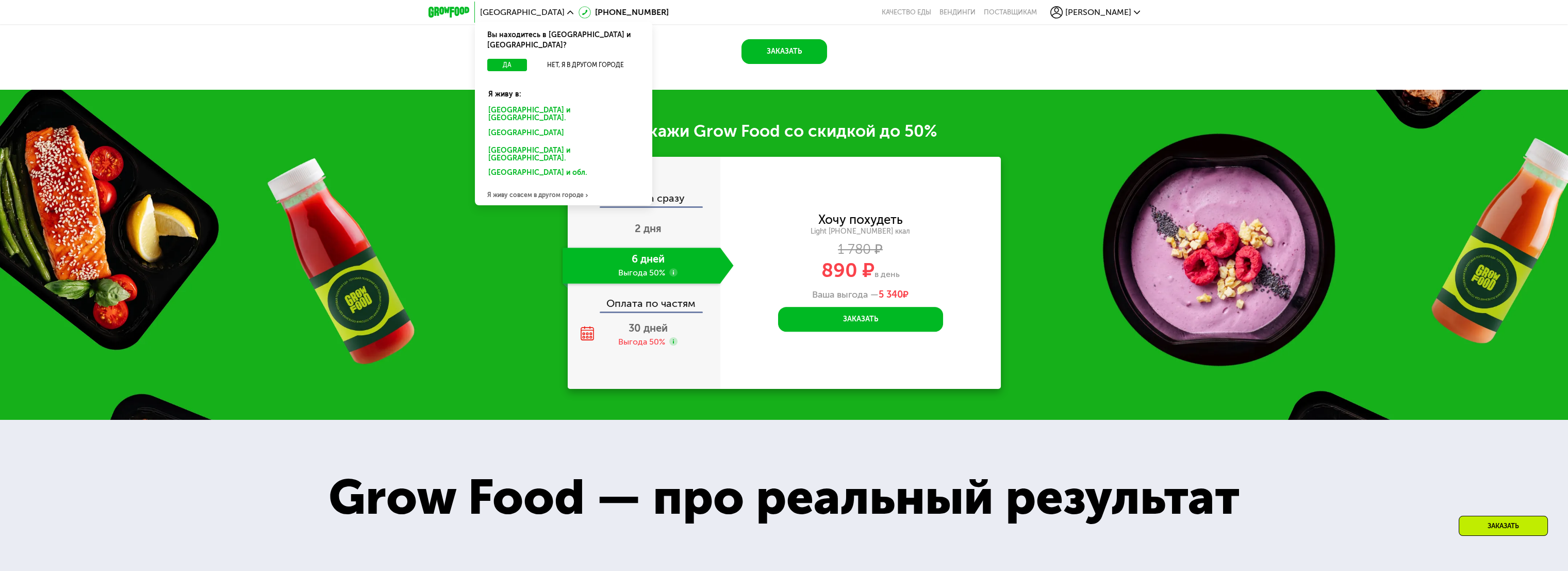
click at [501, 126] on div "Казани" at bounding box center [561, 134] width 161 height 16
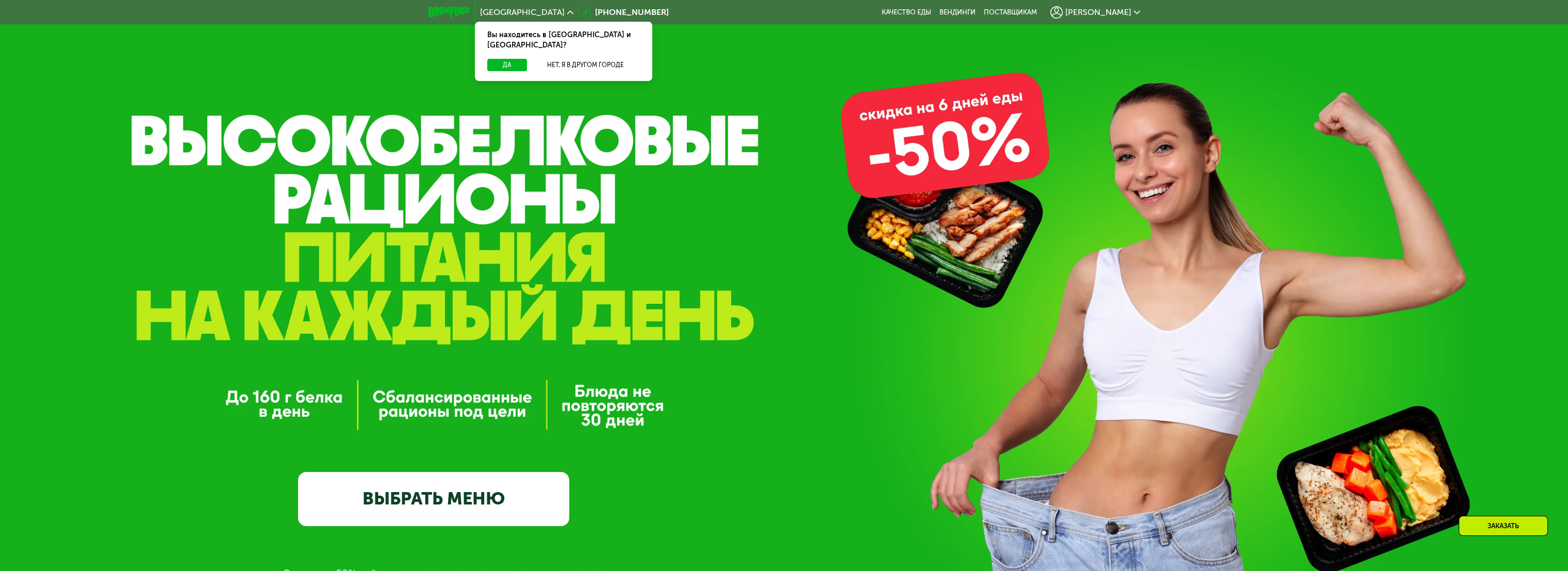
scroll to position [57, 0]
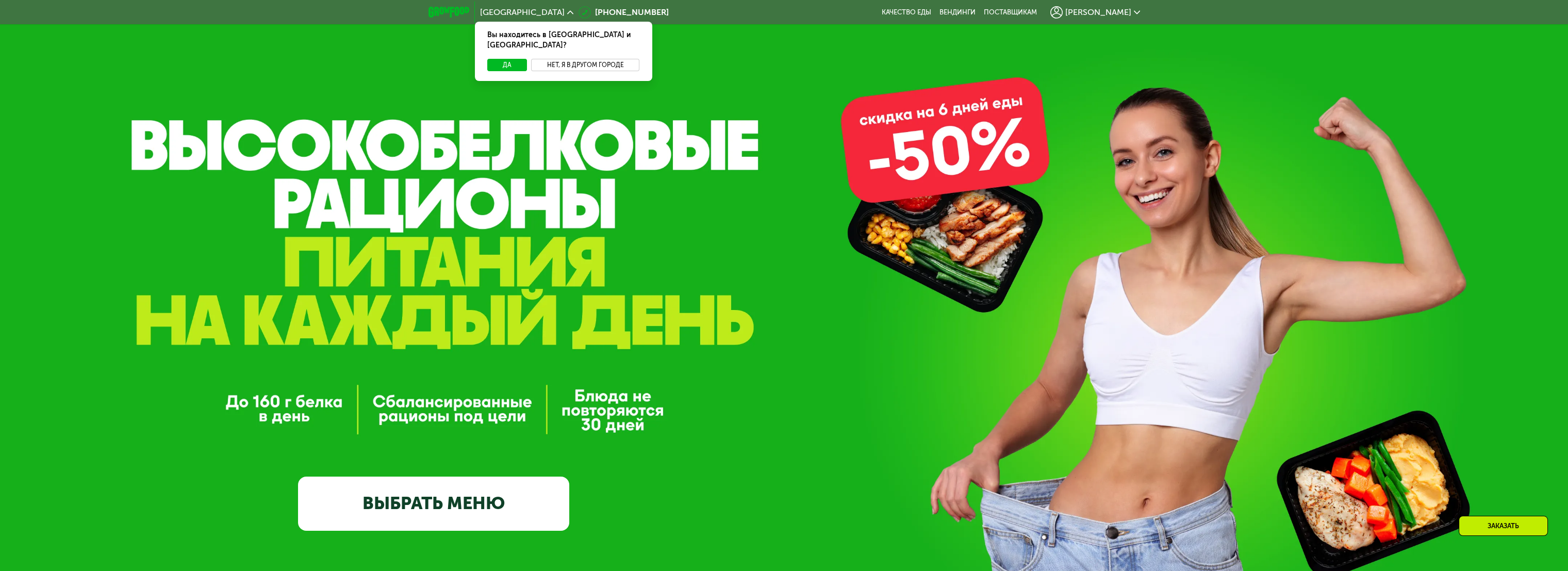
click at [577, 59] on button "Нет, я в другом городе" at bounding box center [586, 65] width 108 height 13
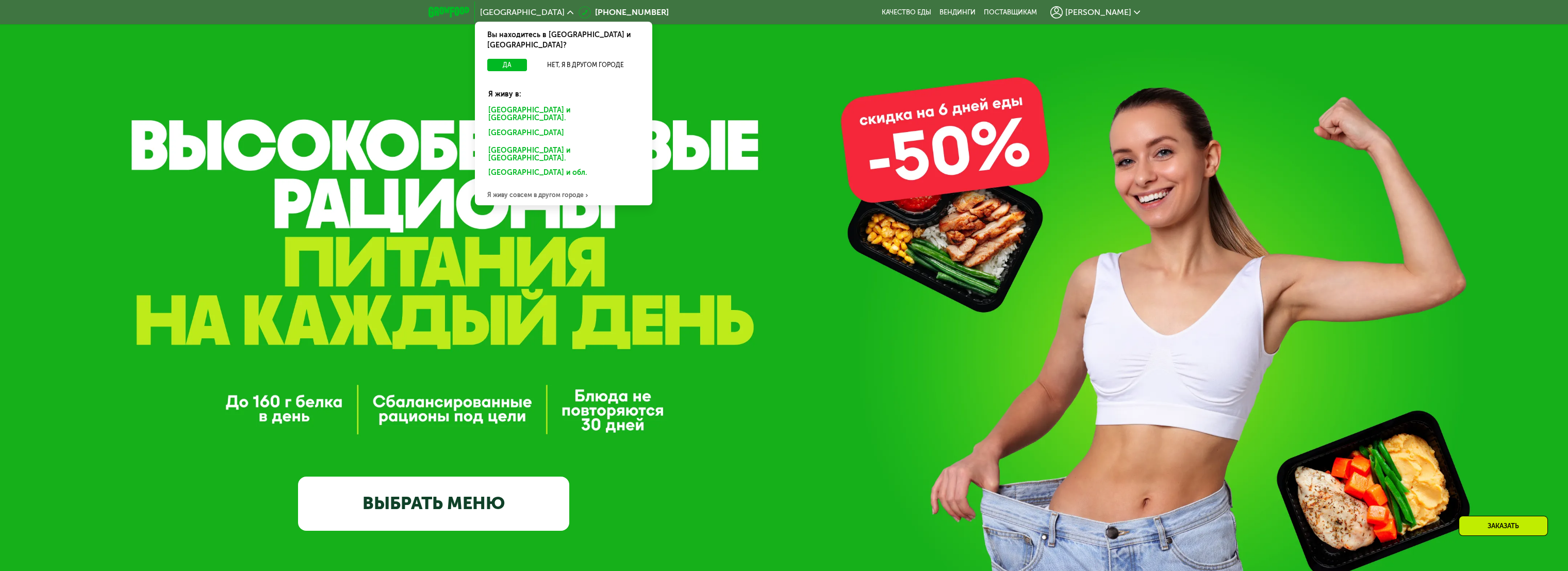
click at [499, 126] on div "Казани" at bounding box center [561, 134] width 161 height 16
